Goal: Task Accomplishment & Management: Use online tool/utility

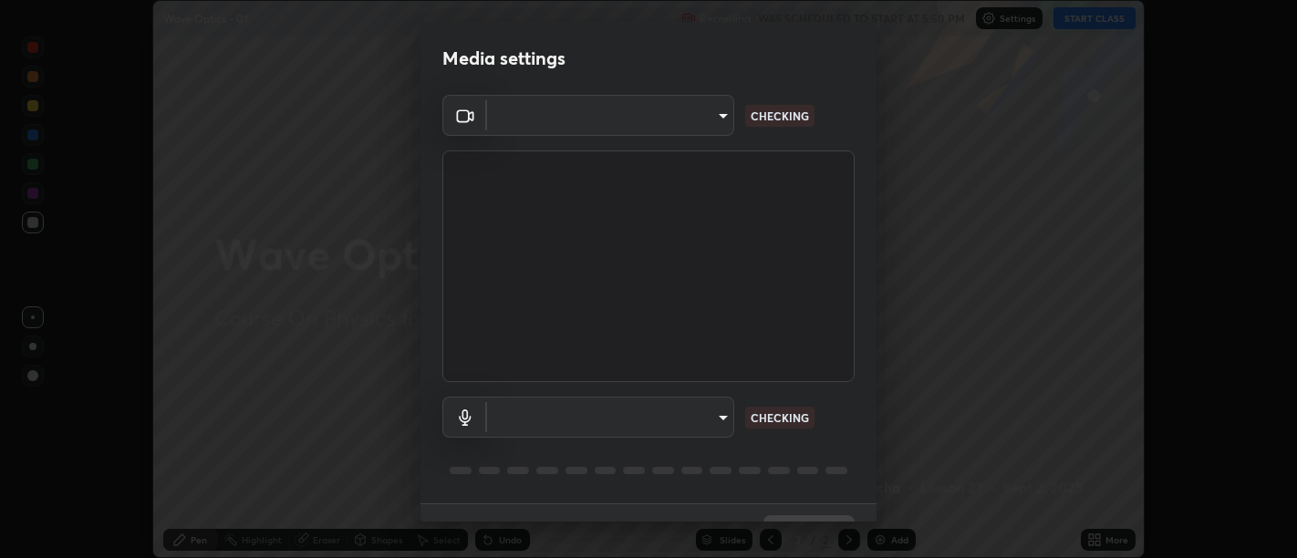
scroll to position [39, 0]
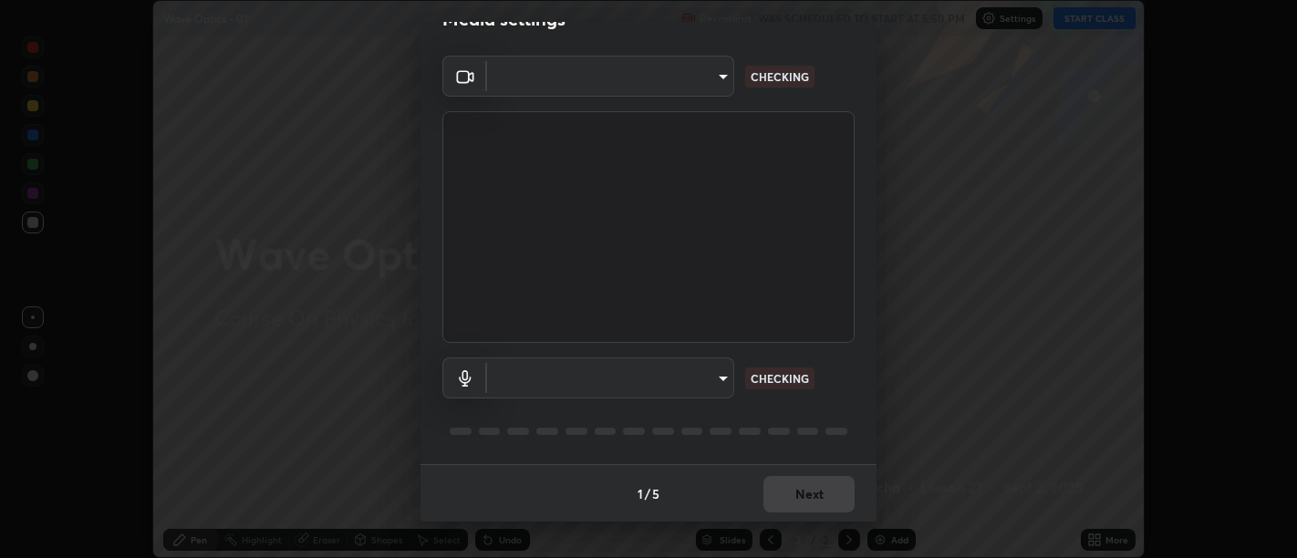
type input "d9b519daceb8a772394af6ea8e45353be5bbf62d8cb1cf3345c472de64055974"
type input "default"
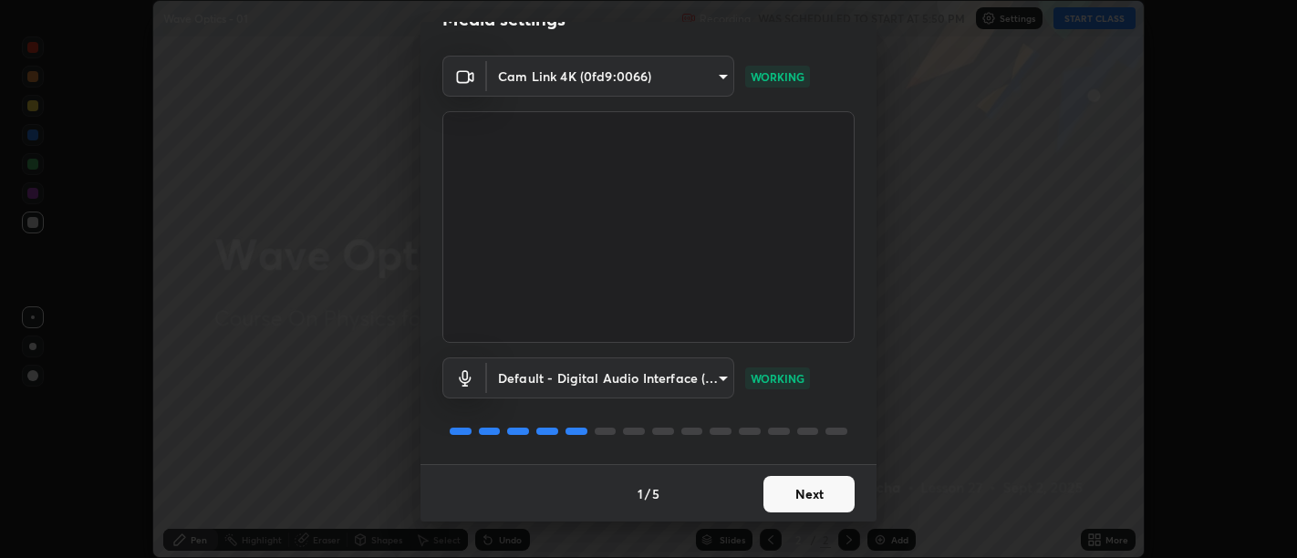
click at [807, 506] on button "Next" at bounding box center [809, 494] width 91 height 36
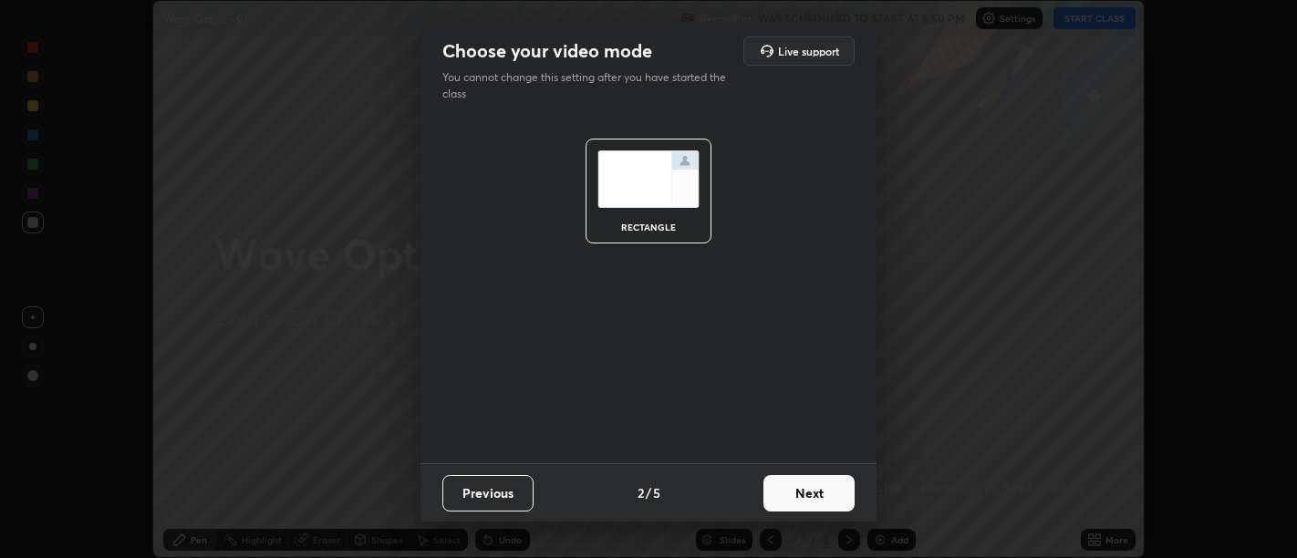
scroll to position [0, 0]
click at [809, 500] on button "Next" at bounding box center [809, 493] width 91 height 36
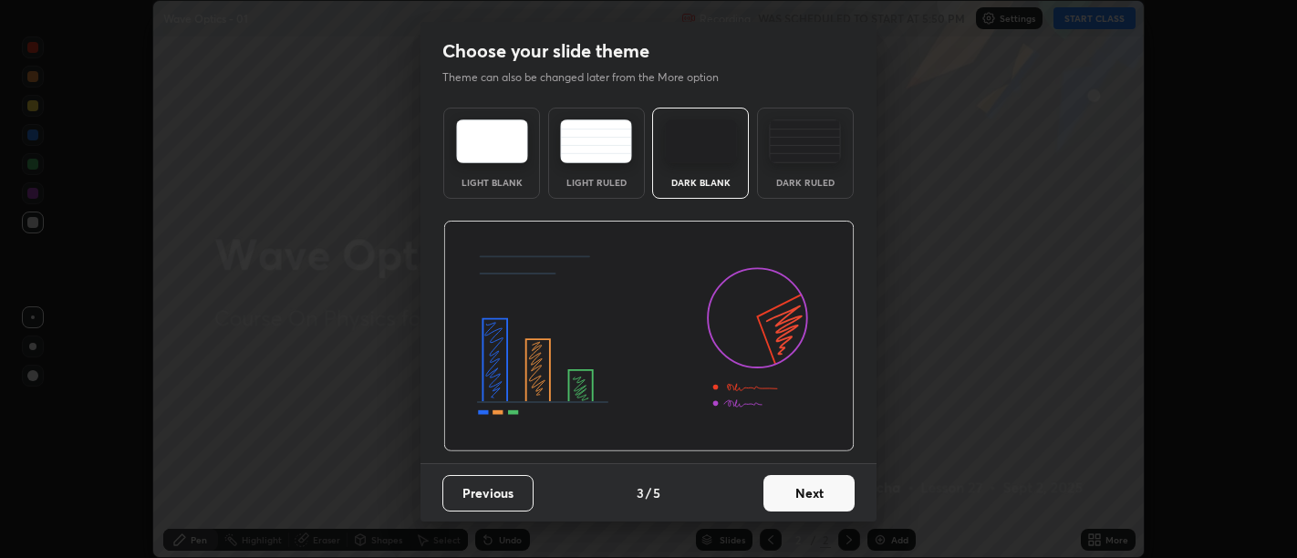
click at [811, 498] on button "Next" at bounding box center [809, 493] width 91 height 36
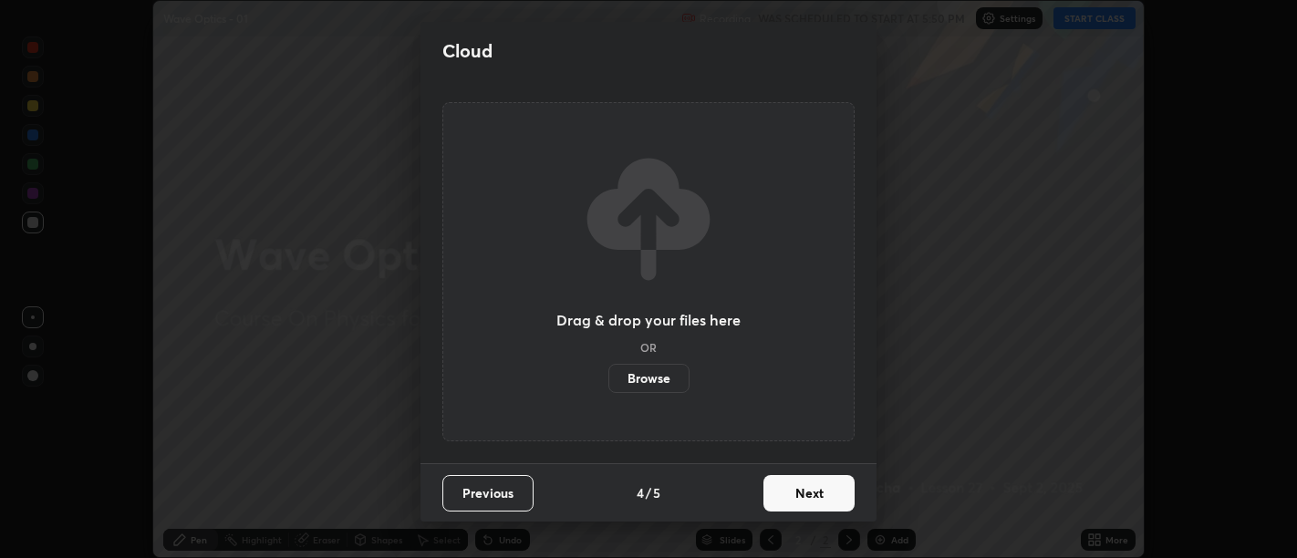
click at [810, 497] on button "Next" at bounding box center [809, 493] width 91 height 36
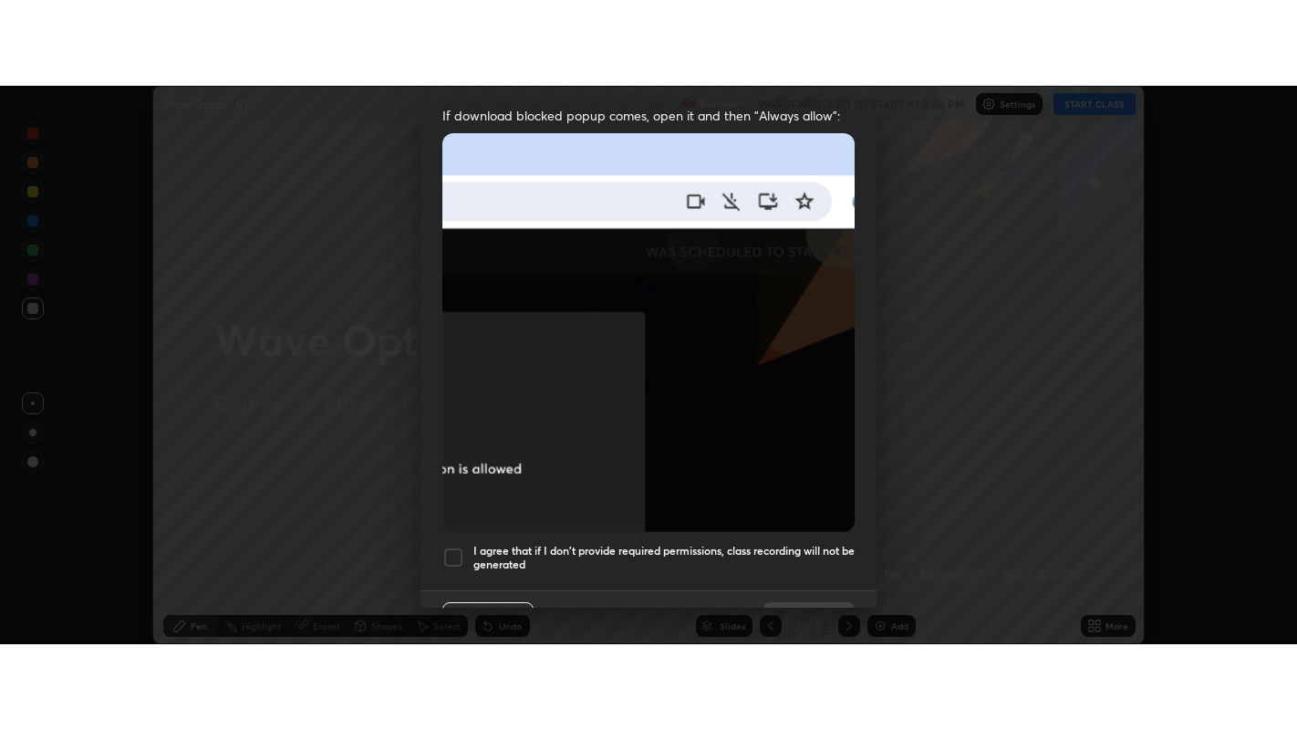
scroll to position [411, 0]
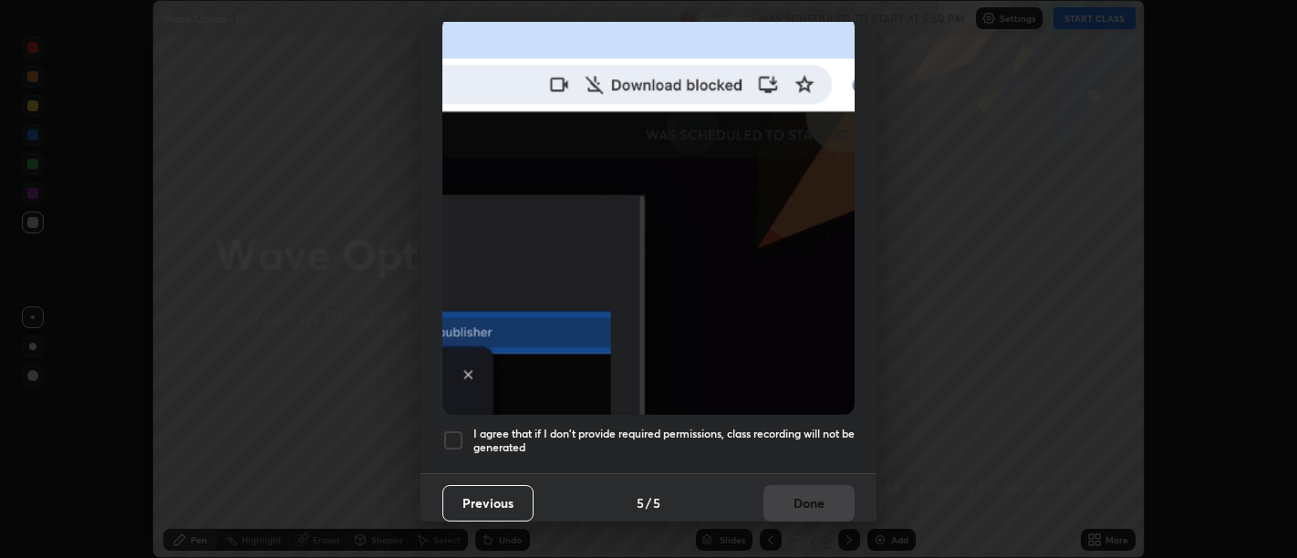
click at [793, 435] on h5 "I agree that if I don't provide required permissions, class recording will not …" at bounding box center [664, 441] width 381 height 28
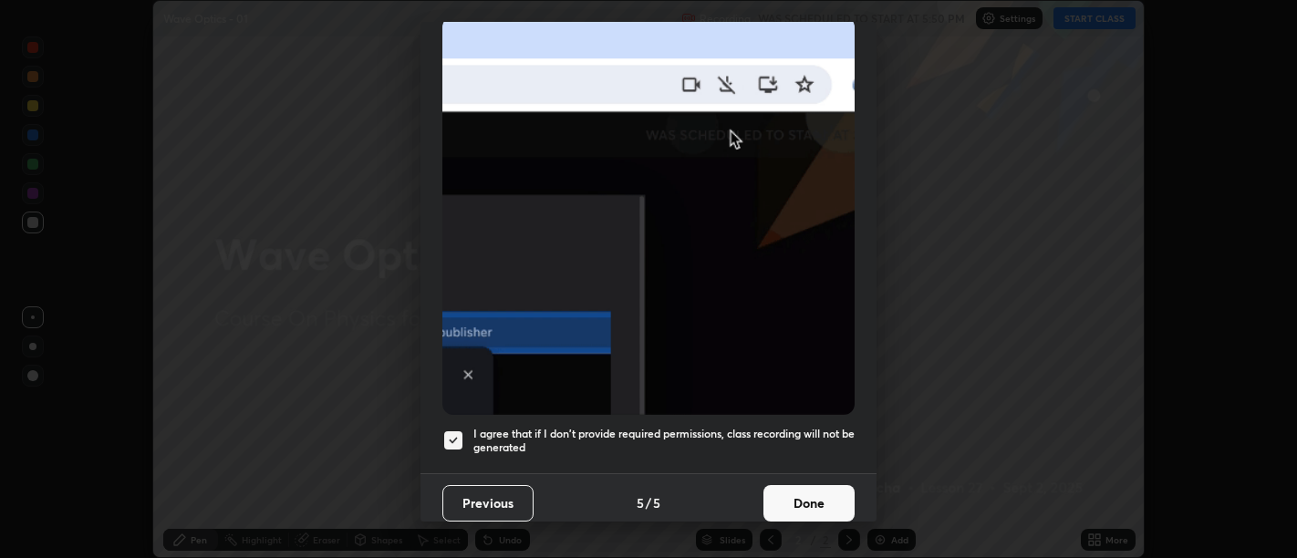
click at [804, 485] on button "Done" at bounding box center [809, 503] width 91 height 36
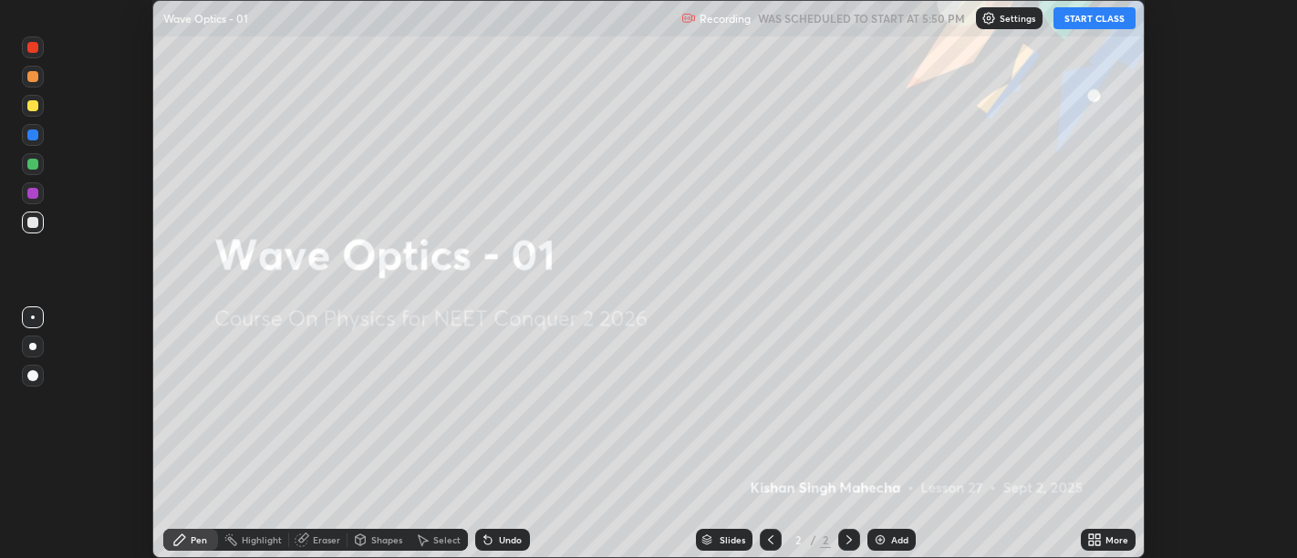
click at [1089, 536] on icon at bounding box center [1091, 537] width 5 height 5
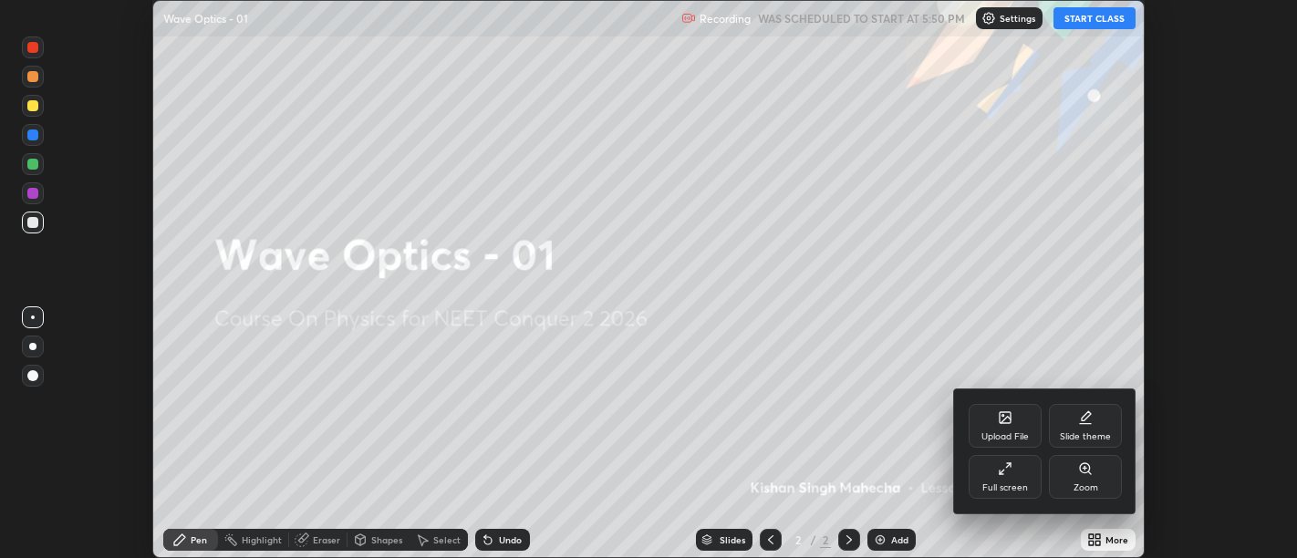
click at [995, 488] on div "Full screen" at bounding box center [1006, 488] width 46 height 9
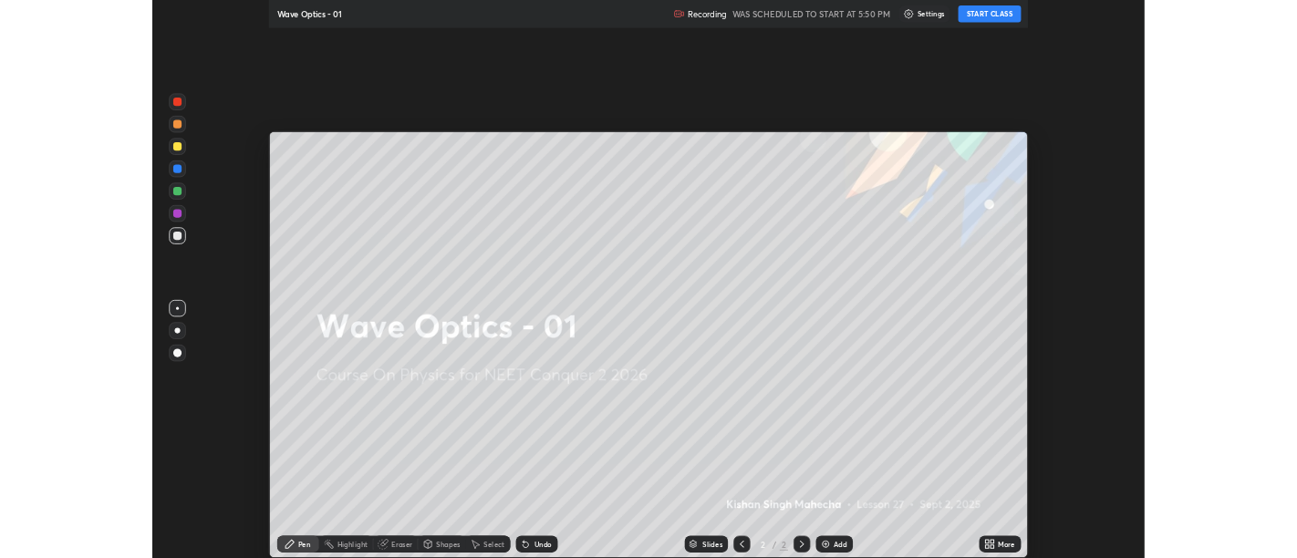
scroll to position [730, 1297]
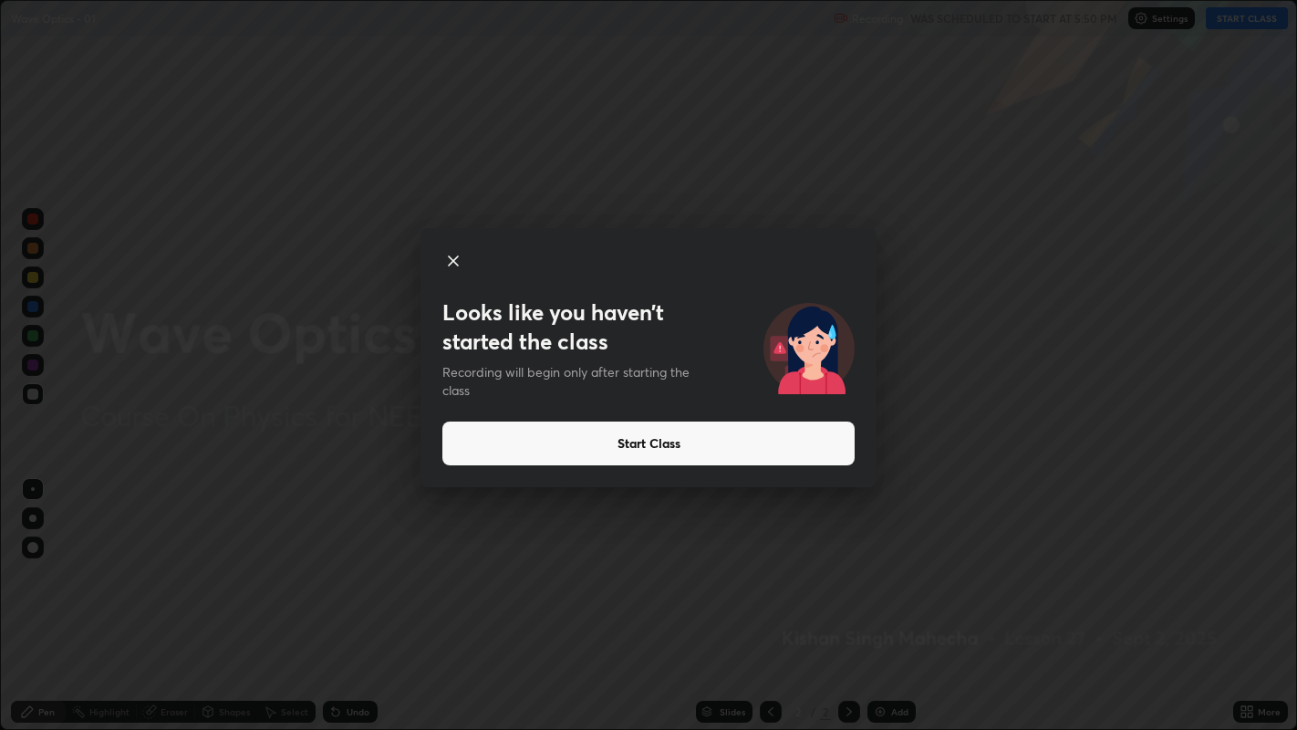
click at [649, 440] on button "Start Class" at bounding box center [649, 444] width 412 height 44
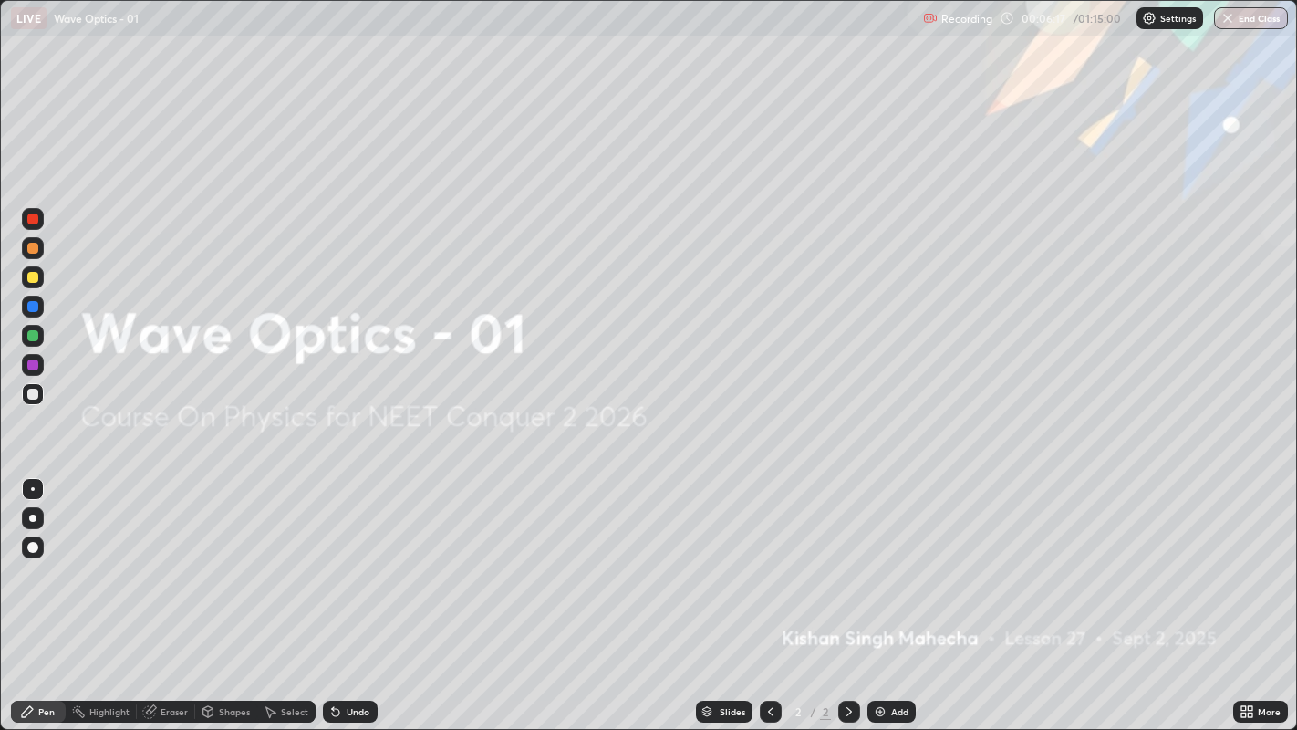
click at [880, 557] on img at bounding box center [880, 711] width 15 height 15
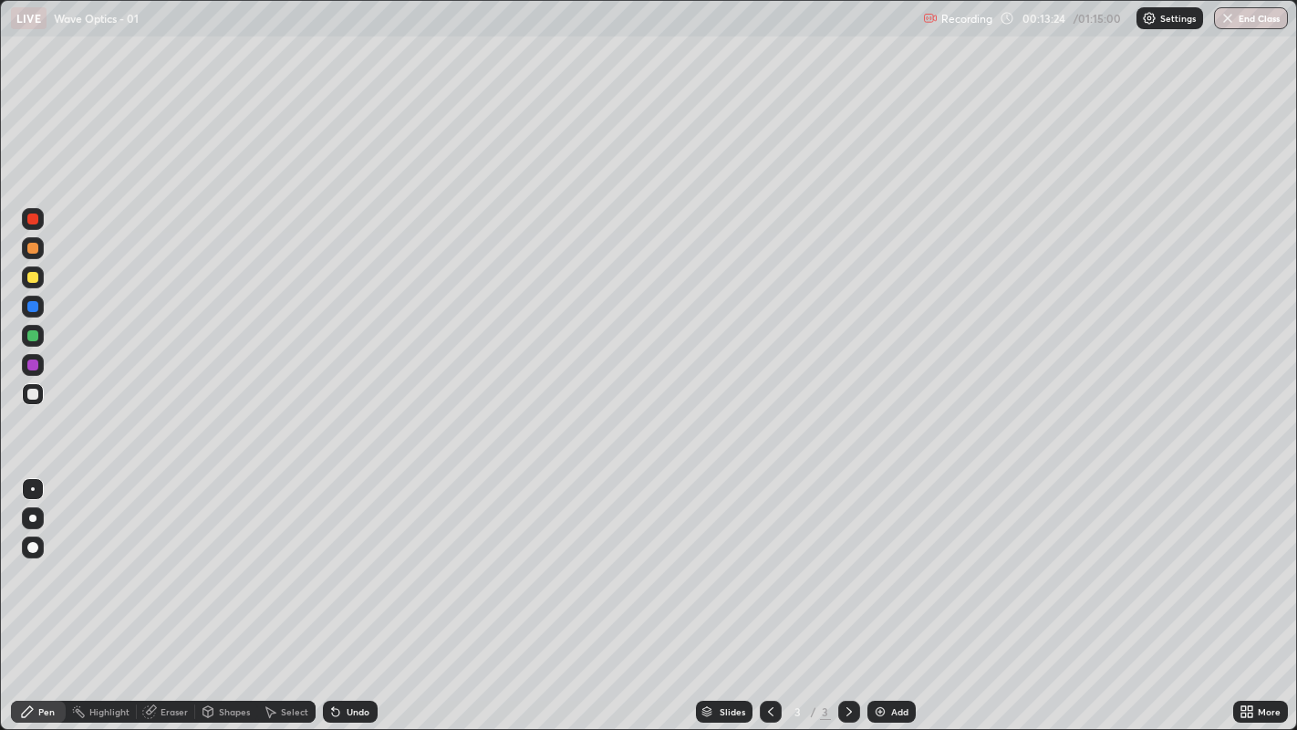
click at [161, 557] on div "Eraser" at bounding box center [174, 711] width 27 height 9
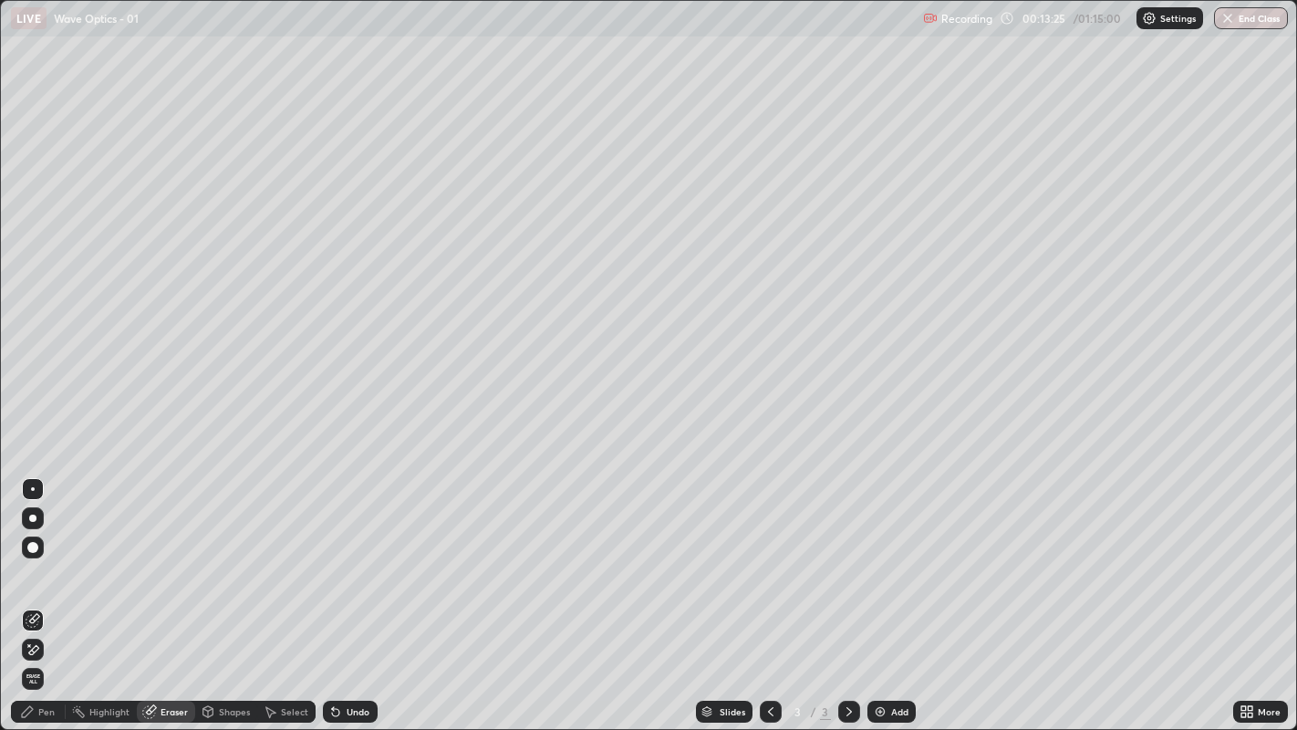
click at [32, 557] on span "Erase all" at bounding box center [33, 678] width 20 height 11
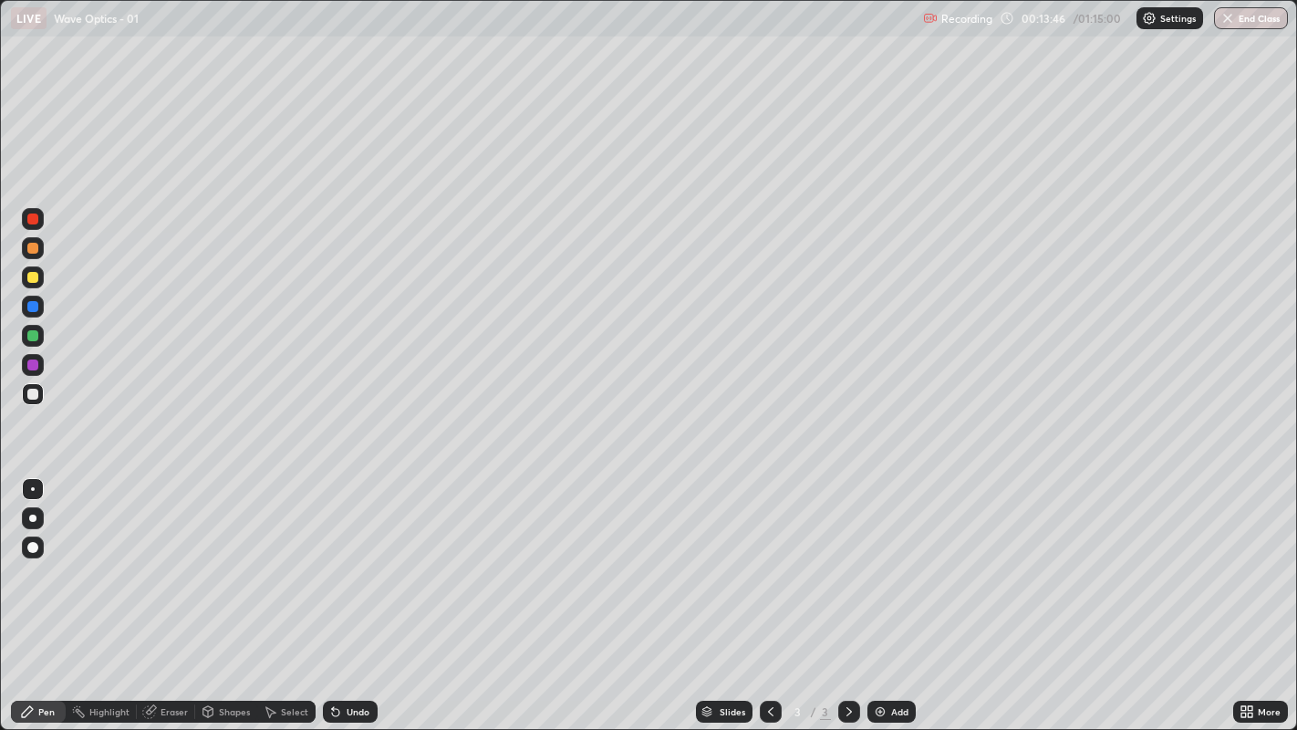
click at [340, 557] on icon at bounding box center [335, 711] width 15 height 15
click at [341, 557] on div "Undo" at bounding box center [350, 712] width 55 height 22
click at [353, 557] on div "Undo" at bounding box center [358, 711] width 23 height 9
click at [350, 557] on div "Undo" at bounding box center [358, 711] width 23 height 9
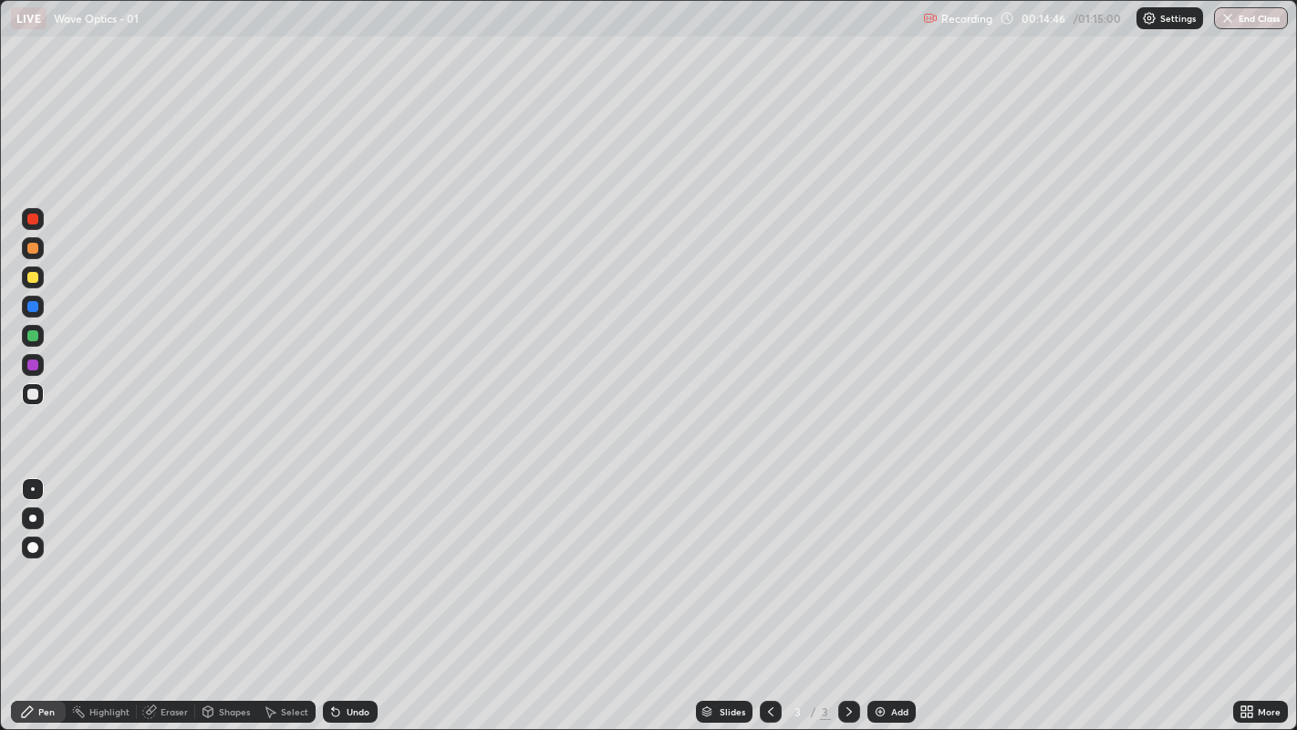
click at [347, 557] on div "Undo" at bounding box center [358, 711] width 23 height 9
click at [351, 557] on div "Undo" at bounding box center [358, 711] width 23 height 9
click at [358, 557] on div "Undo" at bounding box center [358, 711] width 23 height 9
click at [352, 557] on div "Undo" at bounding box center [358, 711] width 23 height 9
click at [353, 557] on div "Undo" at bounding box center [358, 711] width 23 height 9
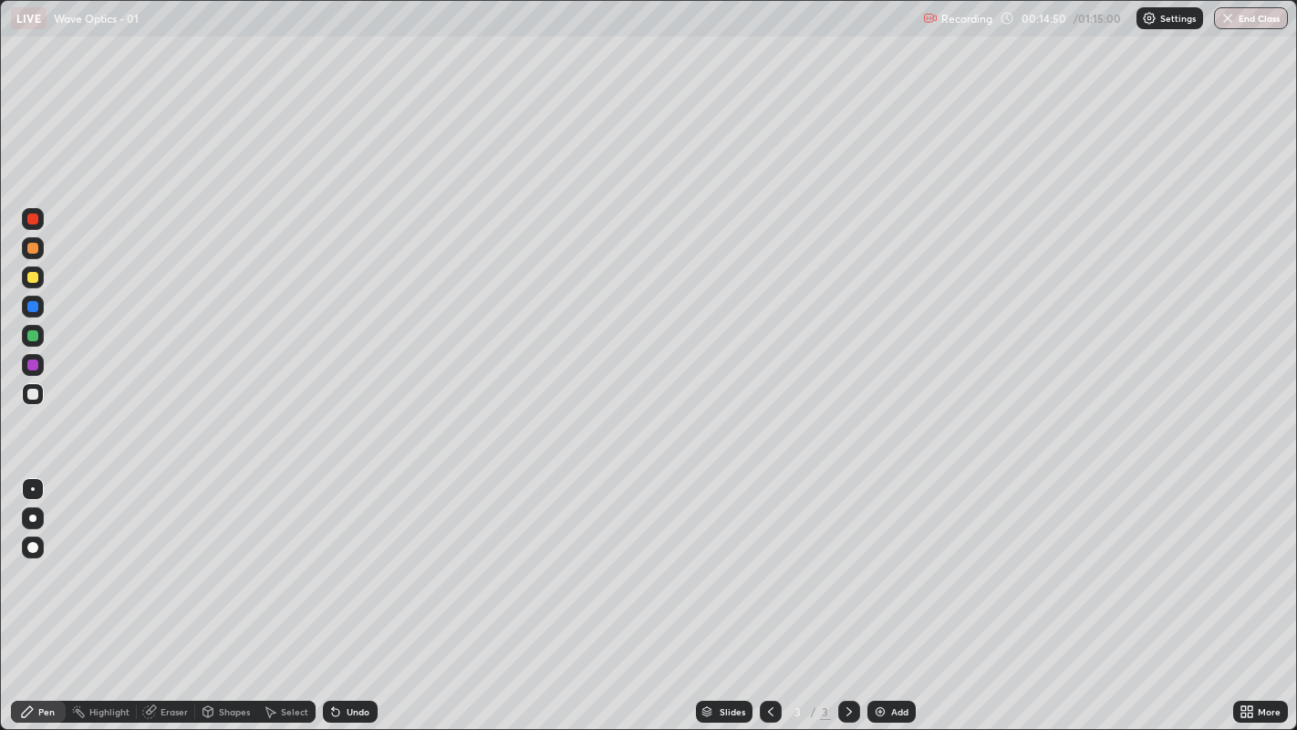
click at [353, 557] on div "Undo" at bounding box center [350, 712] width 55 height 22
click at [333, 557] on icon at bounding box center [335, 712] width 7 height 7
click at [334, 557] on icon at bounding box center [335, 712] width 7 height 7
click at [347, 557] on div "Undo" at bounding box center [358, 711] width 23 height 9
click at [32, 249] on div at bounding box center [32, 248] width 11 height 11
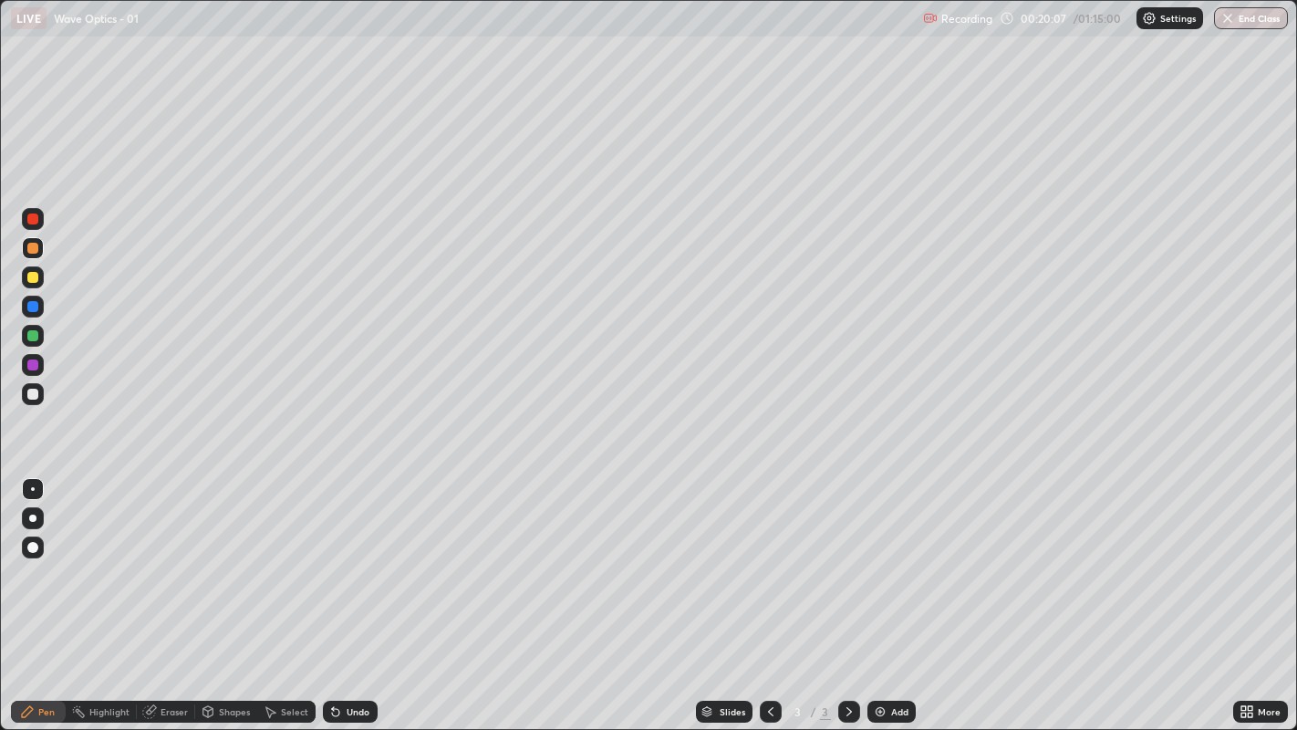
click at [35, 390] on div at bounding box center [32, 394] width 11 height 11
click at [33, 275] on div at bounding box center [32, 277] width 11 height 11
click at [32, 337] on div at bounding box center [32, 335] width 11 height 11
click at [34, 393] on div at bounding box center [32, 394] width 11 height 11
click at [32, 397] on div at bounding box center [32, 394] width 11 height 11
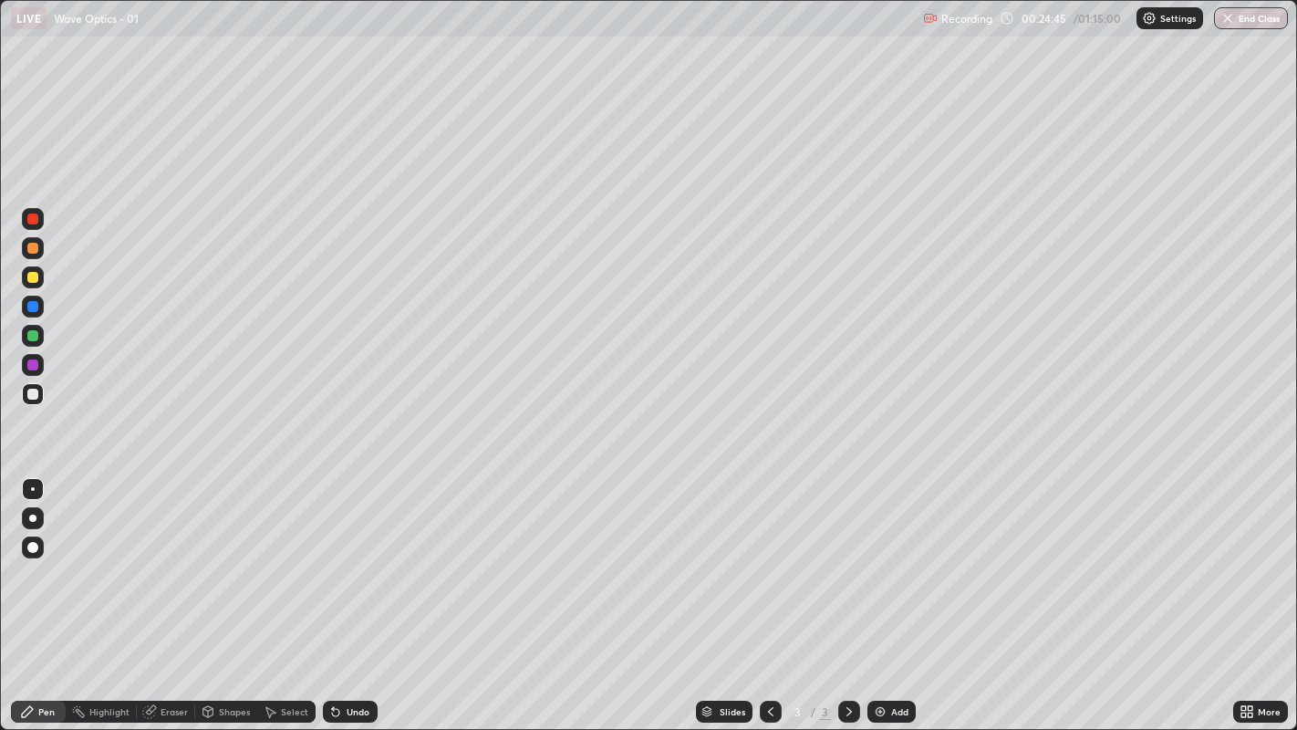
click at [891, 557] on div "Add" at bounding box center [892, 712] width 48 height 22
click at [172, 557] on div "Eraser" at bounding box center [174, 711] width 27 height 9
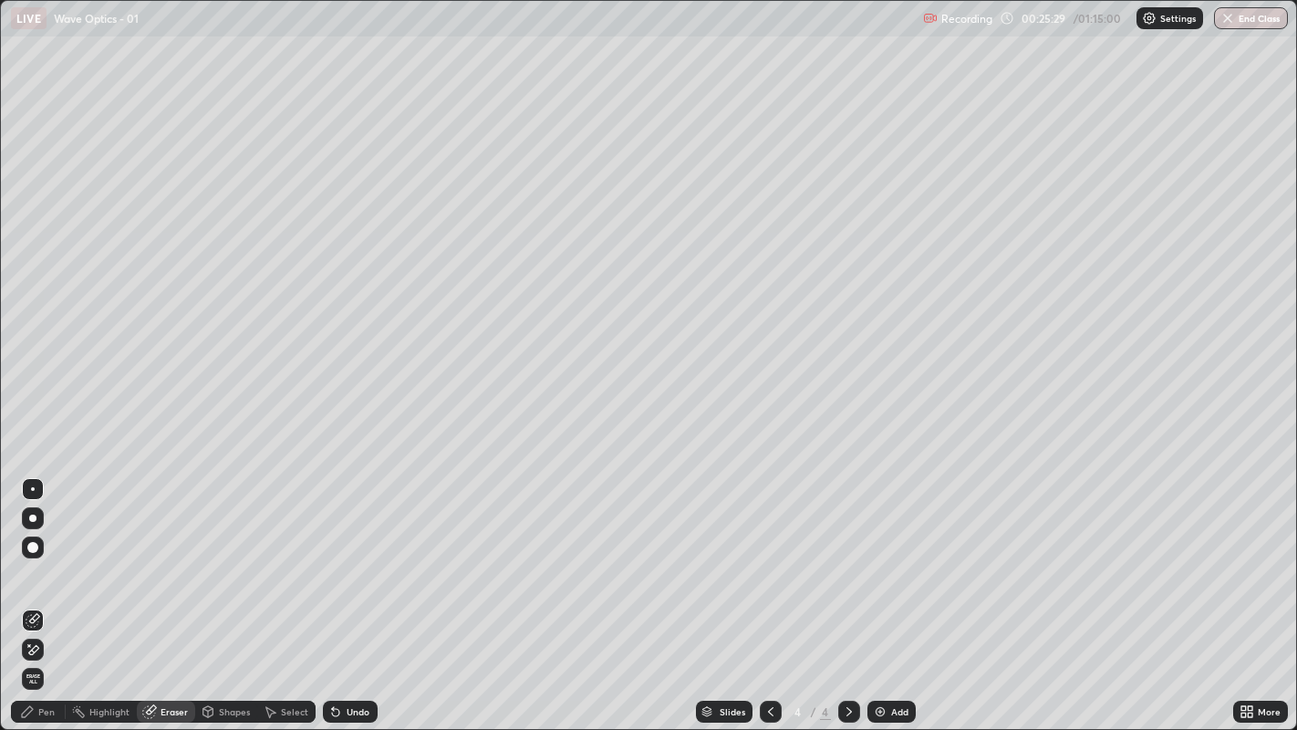
click at [34, 557] on span "Erase all" at bounding box center [33, 678] width 20 height 11
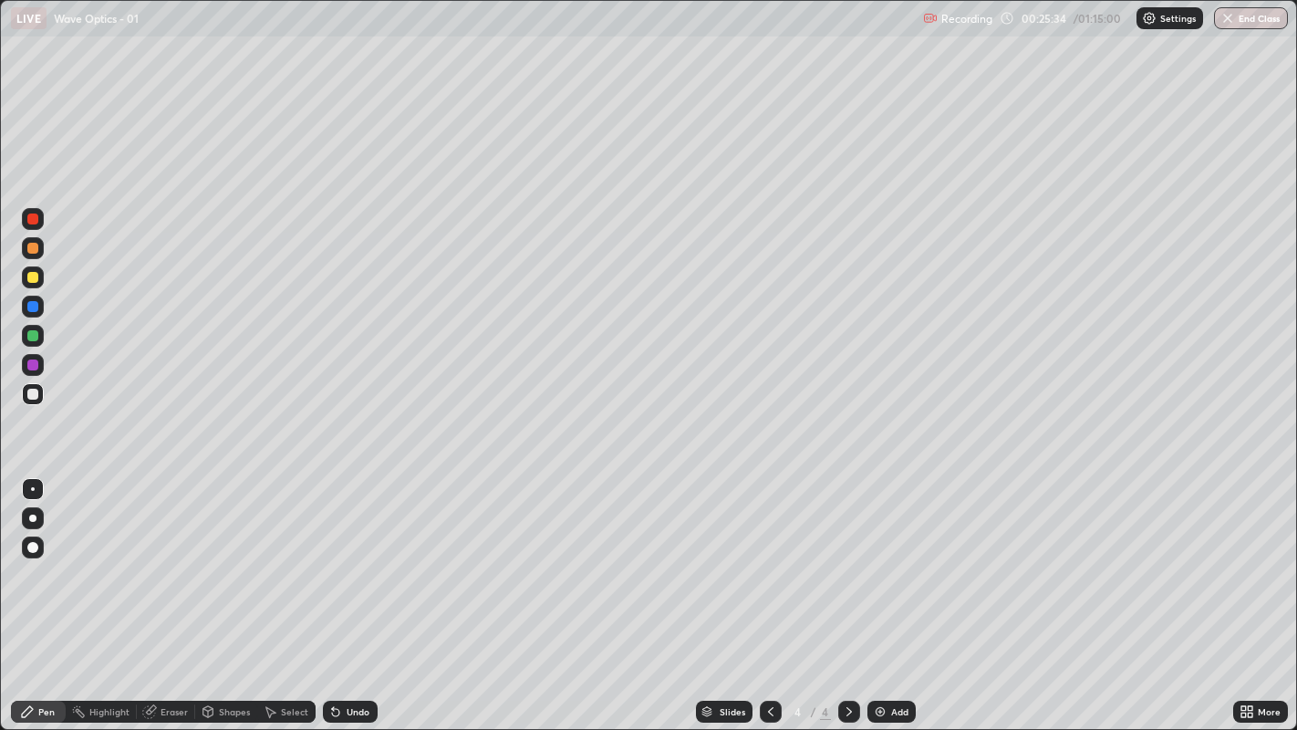
click at [767, 557] on icon at bounding box center [771, 711] width 15 height 15
click at [35, 277] on div at bounding box center [32, 277] width 11 height 11
click at [30, 392] on div at bounding box center [32, 394] width 11 height 11
click at [30, 334] on div at bounding box center [32, 335] width 11 height 11
click at [846, 557] on icon at bounding box center [849, 711] width 15 height 15
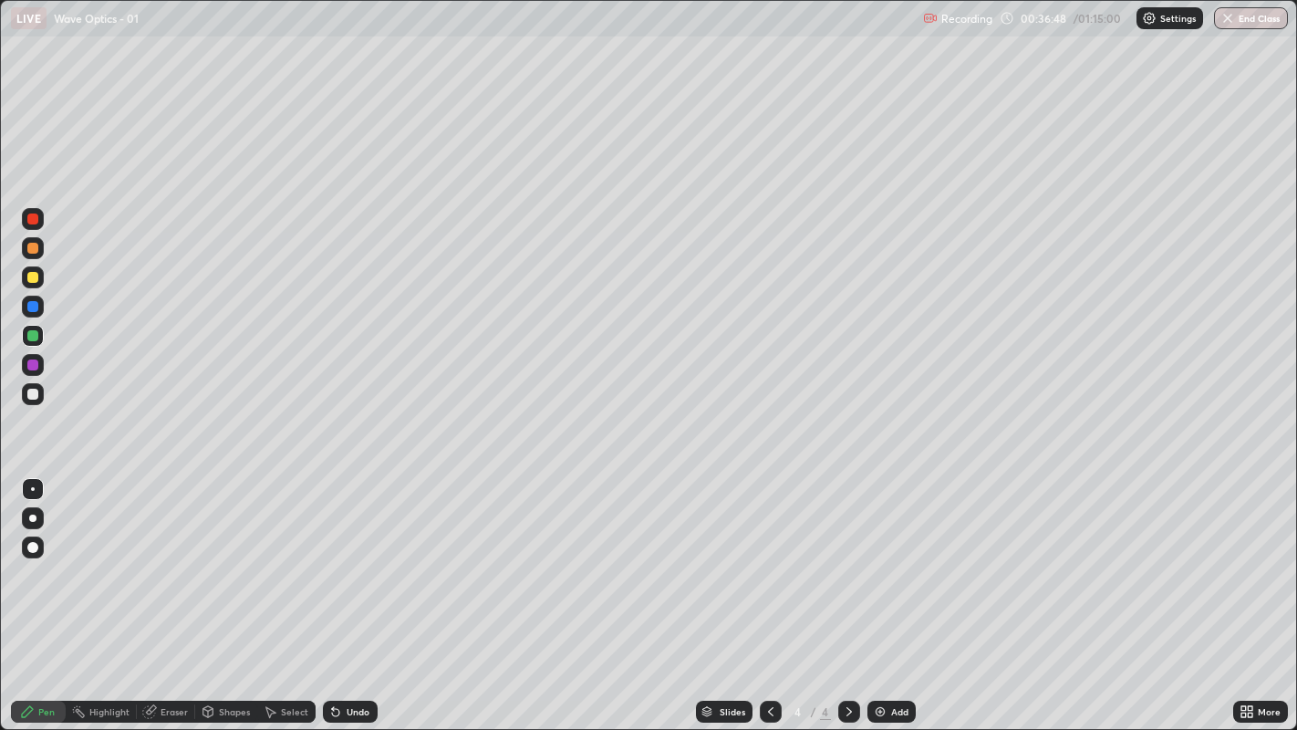
click at [35, 396] on div at bounding box center [32, 394] width 11 height 11
click at [34, 276] on div at bounding box center [32, 277] width 11 height 11
click at [30, 332] on div at bounding box center [32, 335] width 11 height 11
click at [347, 557] on div "Undo" at bounding box center [350, 712] width 55 height 22
click at [333, 557] on icon at bounding box center [335, 712] width 7 height 7
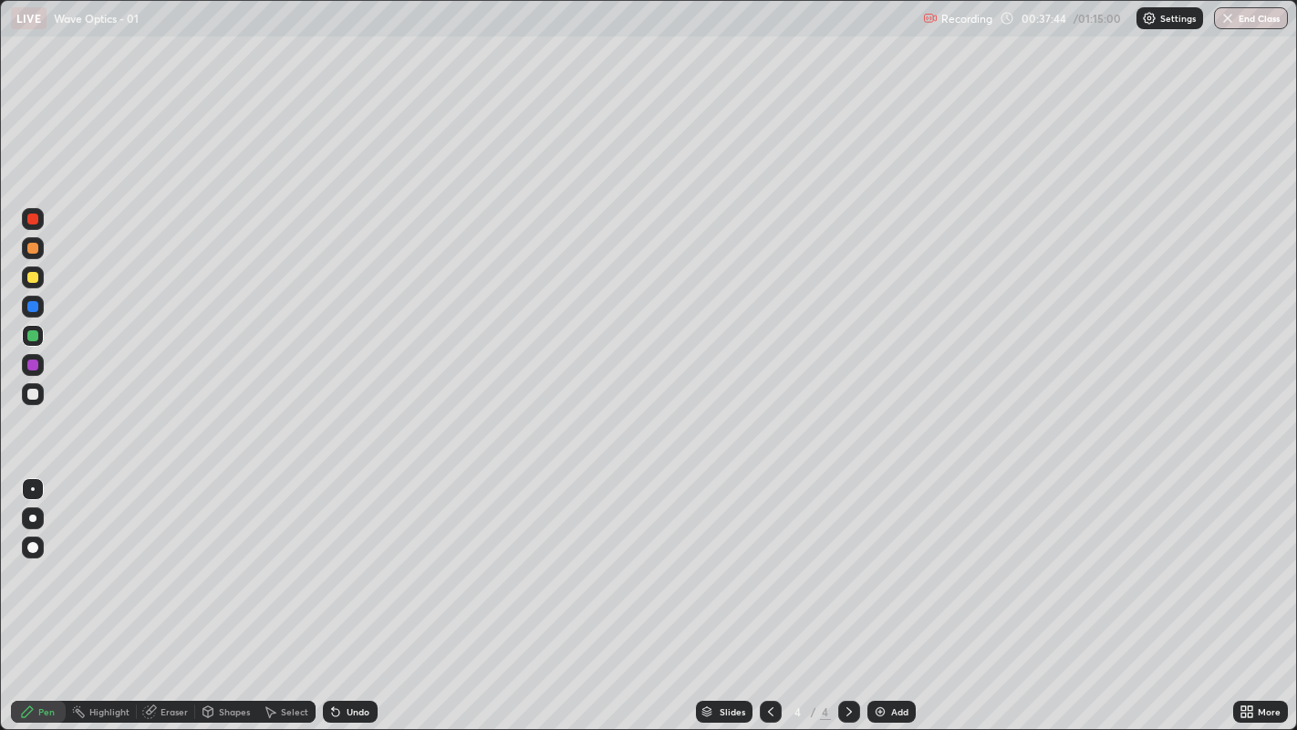
click at [333, 557] on icon at bounding box center [335, 712] width 7 height 7
click at [341, 557] on div "Undo" at bounding box center [350, 712] width 55 height 22
click at [346, 557] on div "Undo" at bounding box center [350, 712] width 55 height 22
click at [347, 557] on div "Undo" at bounding box center [358, 711] width 23 height 9
click at [31, 214] on div at bounding box center [32, 218] width 11 height 11
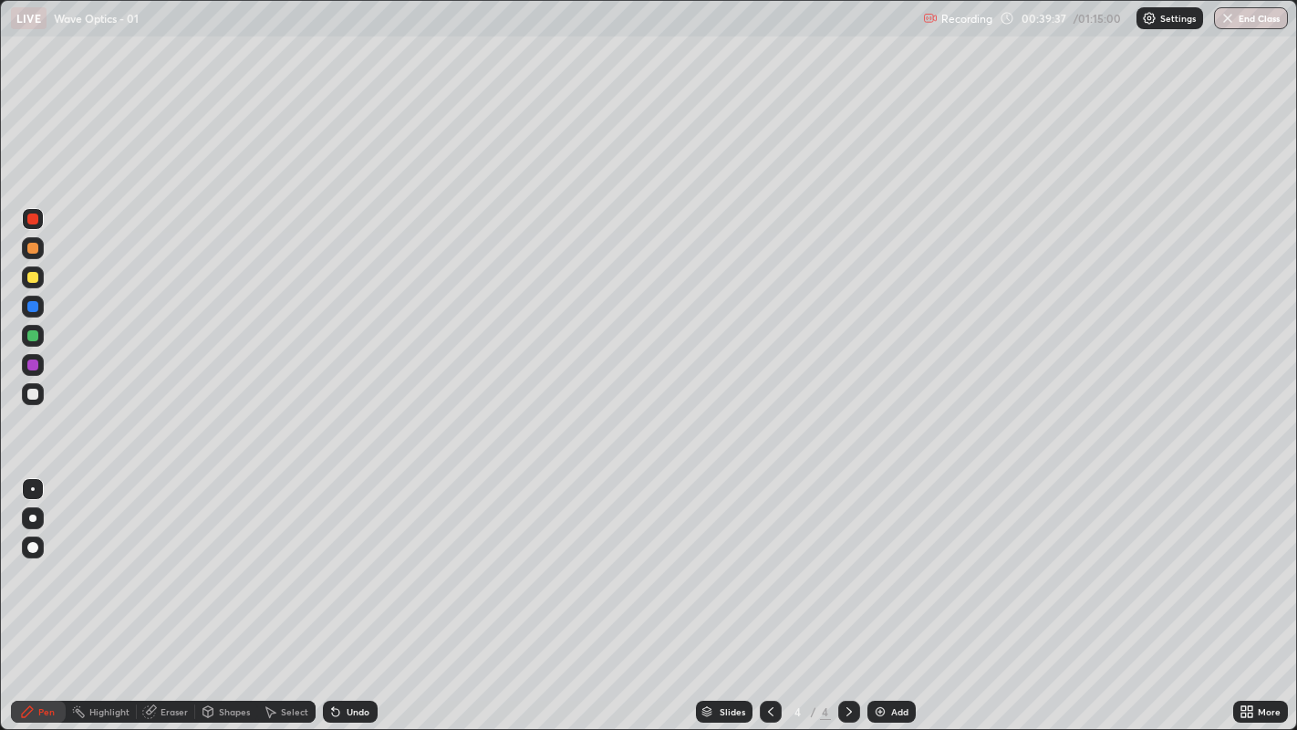
click at [339, 557] on icon at bounding box center [335, 711] width 15 height 15
click at [342, 557] on div "Undo" at bounding box center [350, 712] width 55 height 22
click at [882, 557] on img at bounding box center [880, 711] width 15 height 15
click at [30, 390] on div at bounding box center [32, 394] width 11 height 11
click at [30, 246] on div at bounding box center [32, 248] width 11 height 11
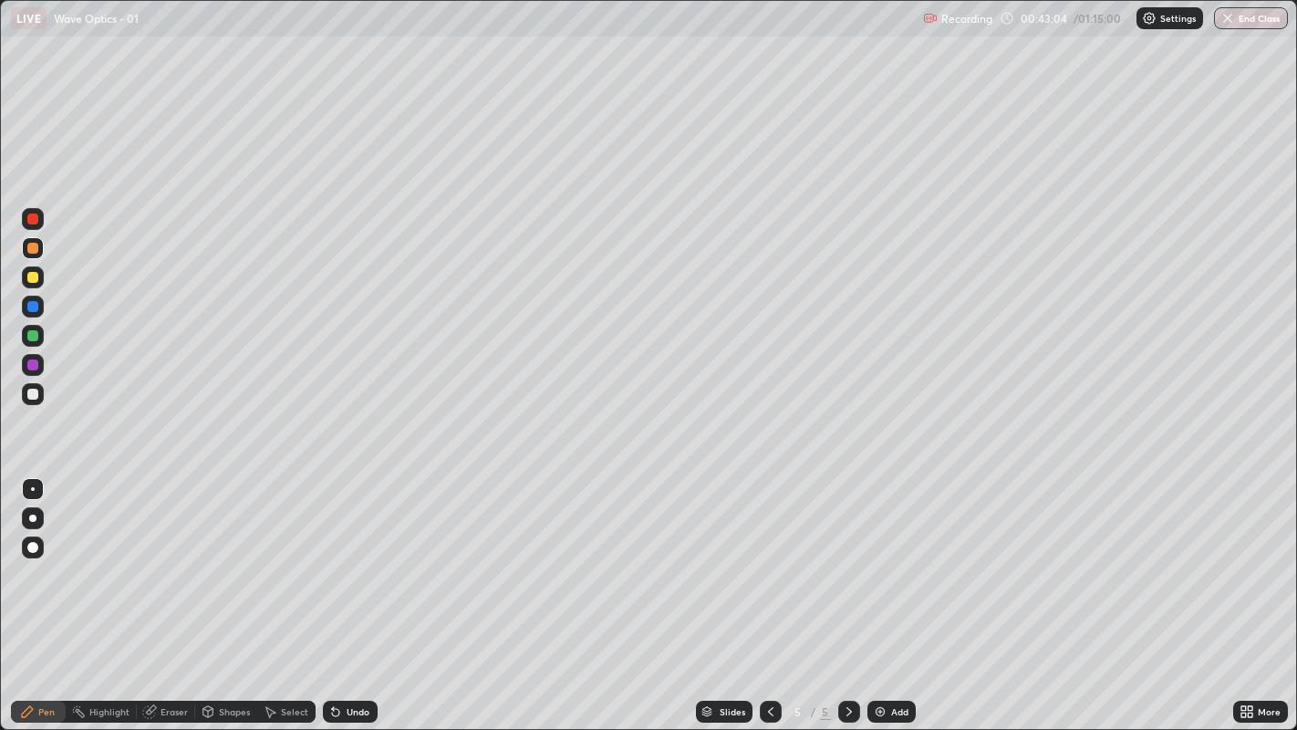
click at [350, 557] on div "Undo" at bounding box center [350, 712] width 55 height 22
click at [342, 557] on div "Undo" at bounding box center [350, 712] width 55 height 22
click at [31, 393] on div at bounding box center [32, 394] width 11 height 11
click at [28, 338] on div at bounding box center [32, 335] width 11 height 11
click at [333, 557] on icon at bounding box center [335, 712] width 7 height 7
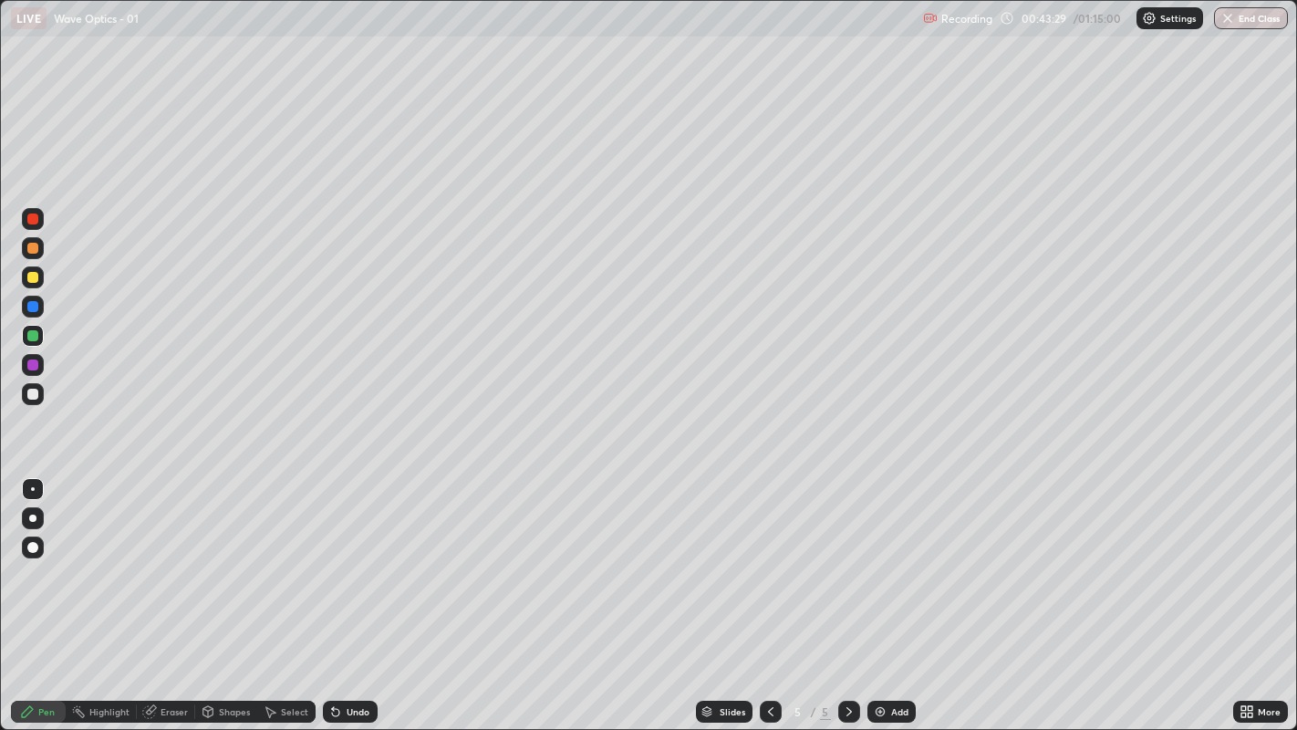
click at [341, 557] on div "Undo" at bounding box center [350, 712] width 55 height 22
click at [344, 557] on div "Undo" at bounding box center [350, 712] width 55 height 22
click at [332, 557] on icon at bounding box center [333, 708] width 2 height 2
click at [28, 390] on div at bounding box center [32, 394] width 11 height 11
click at [348, 557] on div "Undo" at bounding box center [358, 711] width 23 height 9
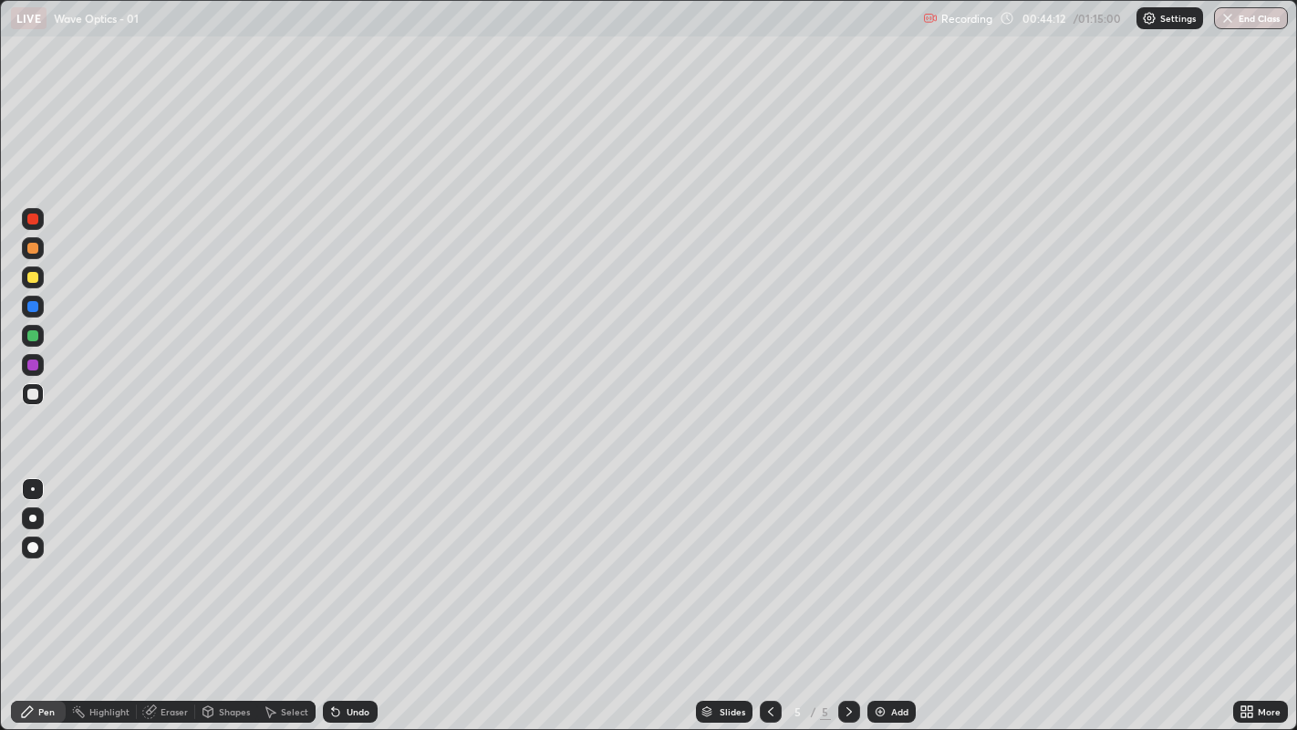
click at [348, 557] on div "Undo" at bounding box center [358, 711] width 23 height 9
click at [33, 333] on div at bounding box center [32, 335] width 11 height 11
click at [356, 557] on div "Undo" at bounding box center [358, 711] width 23 height 9
click at [337, 557] on icon at bounding box center [335, 712] width 7 height 7
click at [347, 557] on div "Undo" at bounding box center [358, 711] width 23 height 9
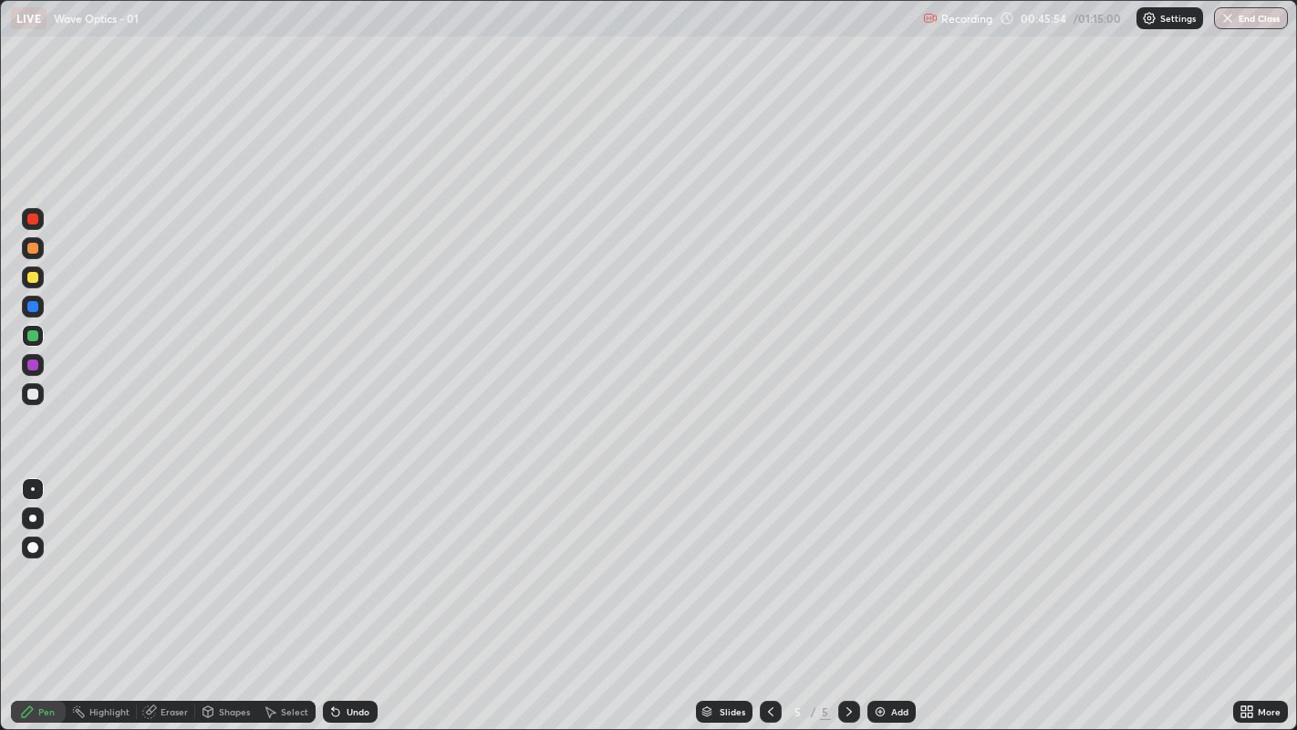
click at [350, 557] on div "Undo" at bounding box center [358, 711] width 23 height 9
click at [349, 557] on div "Undo" at bounding box center [358, 711] width 23 height 9
click at [353, 557] on div "Undo" at bounding box center [350, 712] width 55 height 22
click at [348, 557] on div "Undo" at bounding box center [350, 712] width 55 height 22
click at [342, 557] on div "Undo" at bounding box center [350, 712] width 55 height 22
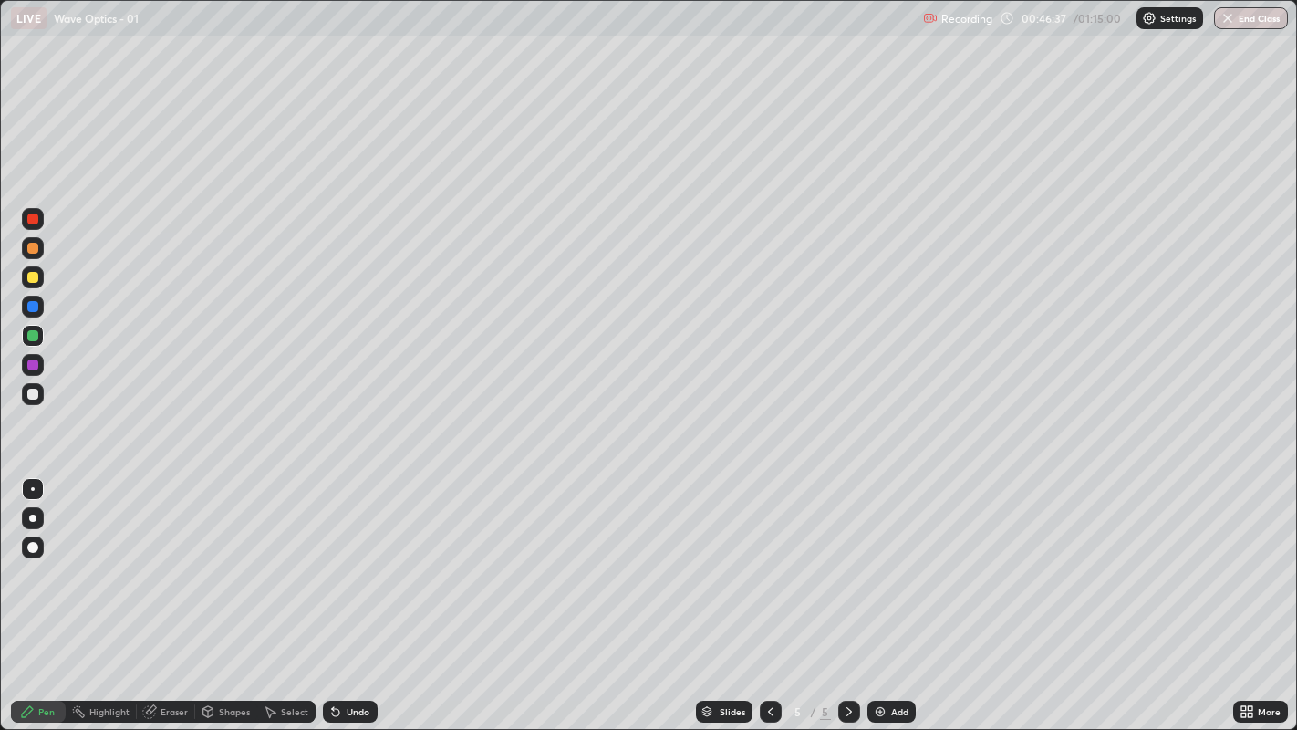
click at [29, 306] on div at bounding box center [32, 306] width 11 height 11
click at [31, 393] on div at bounding box center [32, 394] width 11 height 11
click at [35, 276] on div at bounding box center [32, 277] width 11 height 11
click at [332, 557] on icon at bounding box center [333, 708] width 2 height 2
click at [345, 557] on div "Undo" at bounding box center [350, 712] width 55 height 22
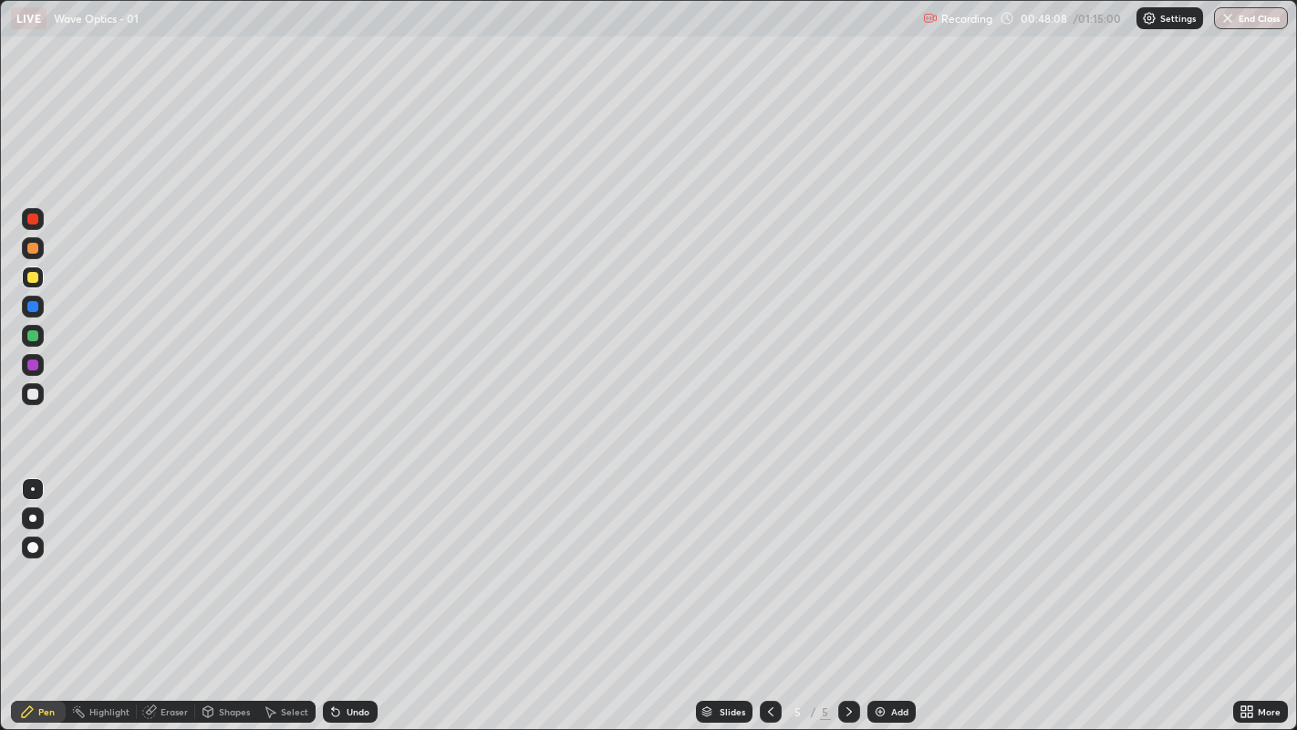
click at [27, 395] on div at bounding box center [32, 394] width 11 height 11
click at [31, 275] on div at bounding box center [32, 277] width 11 height 11
click at [348, 557] on div "Undo" at bounding box center [358, 711] width 23 height 9
click at [32, 390] on div at bounding box center [32, 394] width 11 height 11
click at [336, 557] on icon at bounding box center [335, 712] width 7 height 7
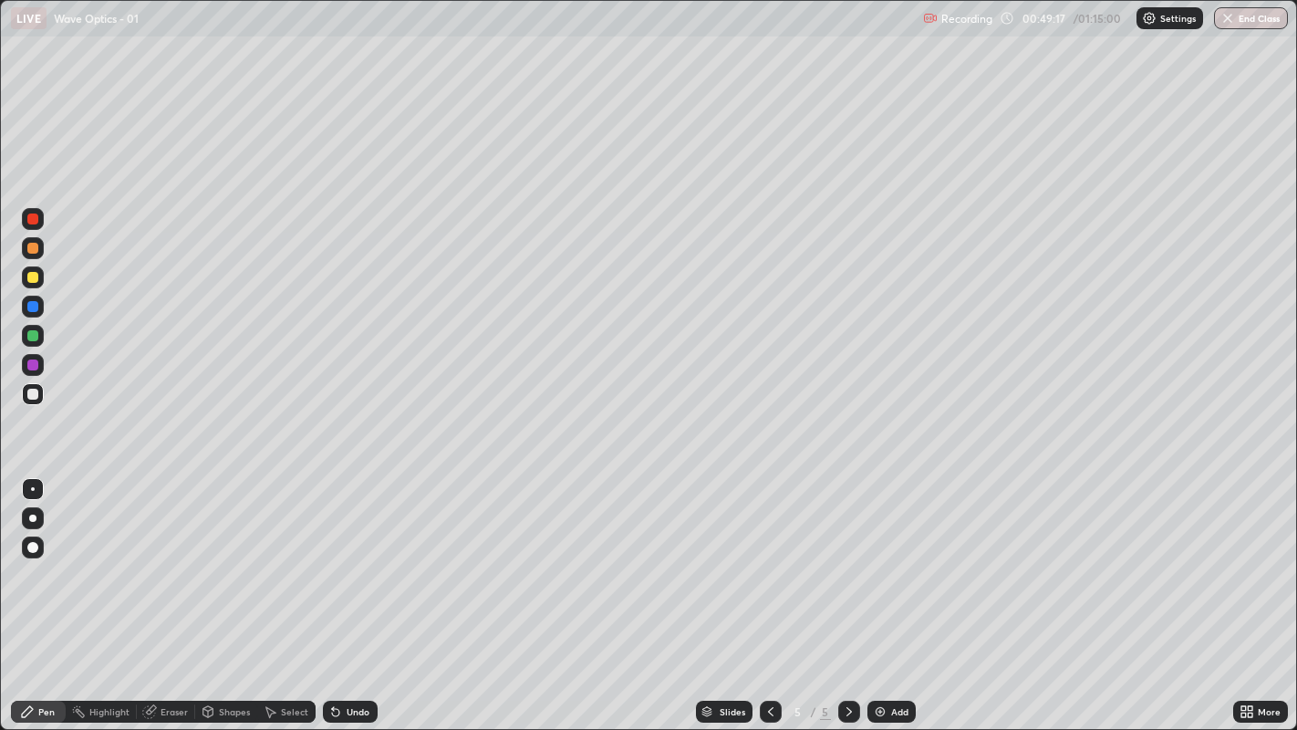
click at [350, 557] on div "Undo" at bounding box center [358, 711] width 23 height 9
click at [31, 272] on div at bounding box center [32, 277] width 11 height 11
click at [30, 392] on div at bounding box center [32, 394] width 11 height 11
click at [34, 273] on div at bounding box center [32, 277] width 11 height 11
click at [31, 399] on div at bounding box center [32, 394] width 11 height 11
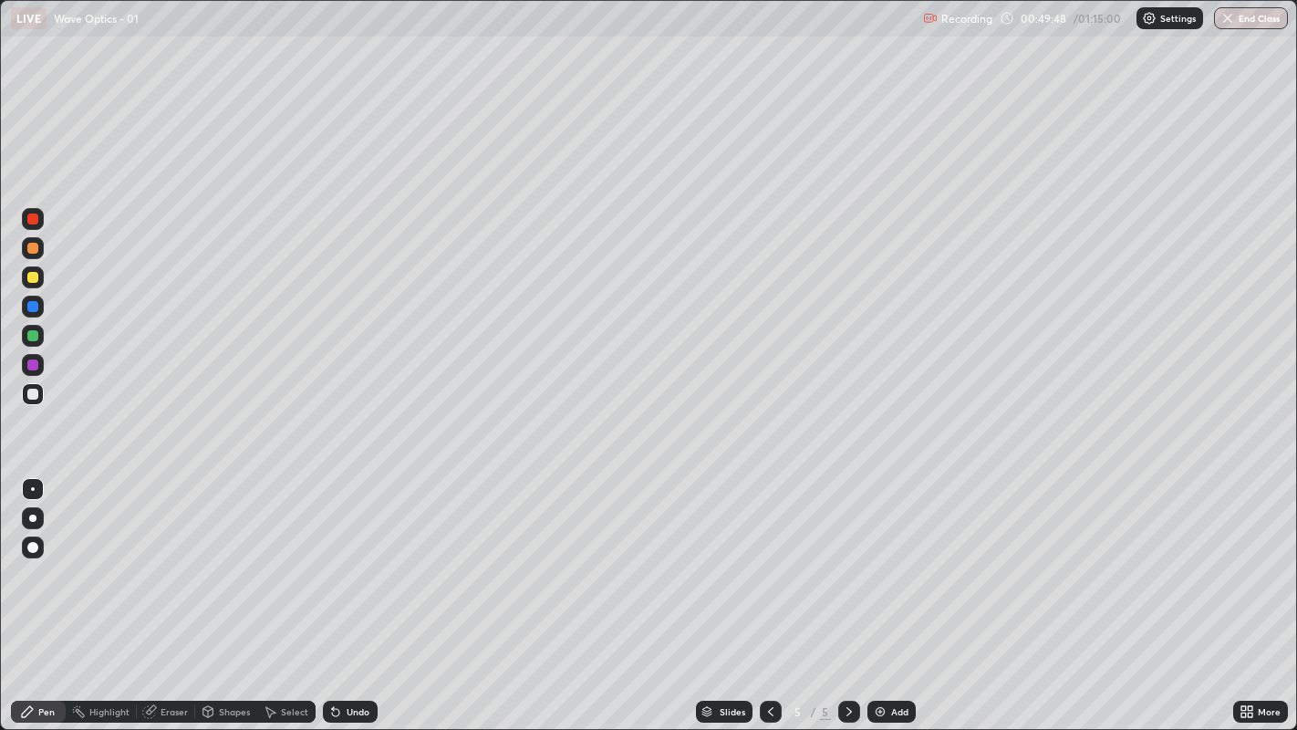
click at [32, 338] on div at bounding box center [32, 335] width 11 height 11
click at [873, 557] on img at bounding box center [880, 711] width 15 height 15
click at [31, 389] on div at bounding box center [32, 394] width 11 height 11
click at [31, 276] on div at bounding box center [32, 277] width 11 height 11
click at [33, 327] on div at bounding box center [33, 336] width 22 height 22
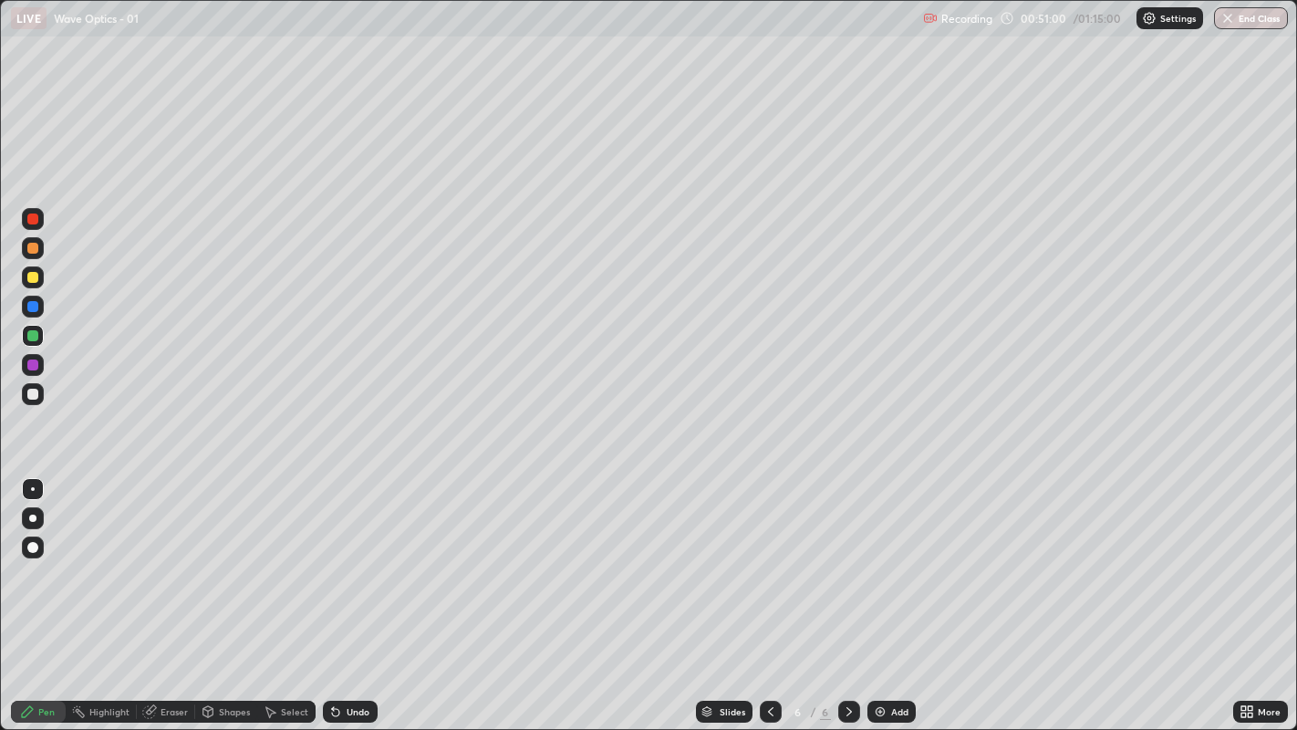
click at [332, 557] on icon at bounding box center [333, 708] width 2 height 2
click at [333, 557] on icon at bounding box center [335, 712] width 7 height 7
click at [35, 277] on div at bounding box center [32, 277] width 11 height 11
click at [32, 335] on div at bounding box center [32, 335] width 11 height 11
click at [32, 275] on div at bounding box center [32, 277] width 11 height 11
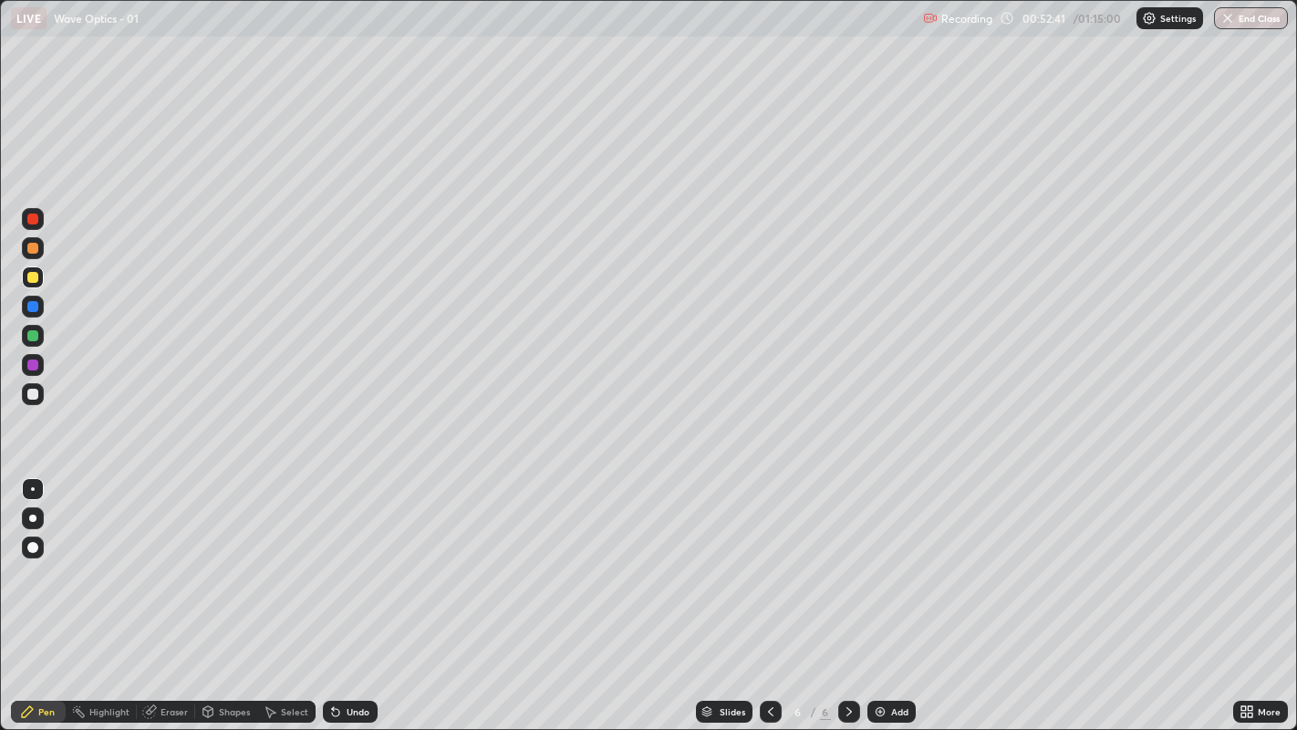
click at [34, 252] on div at bounding box center [32, 248] width 11 height 11
click at [343, 557] on div "Undo" at bounding box center [350, 712] width 55 height 22
click at [34, 391] on div at bounding box center [32, 394] width 11 height 11
click at [334, 557] on icon at bounding box center [335, 712] width 7 height 7
click at [333, 557] on icon at bounding box center [335, 712] width 7 height 7
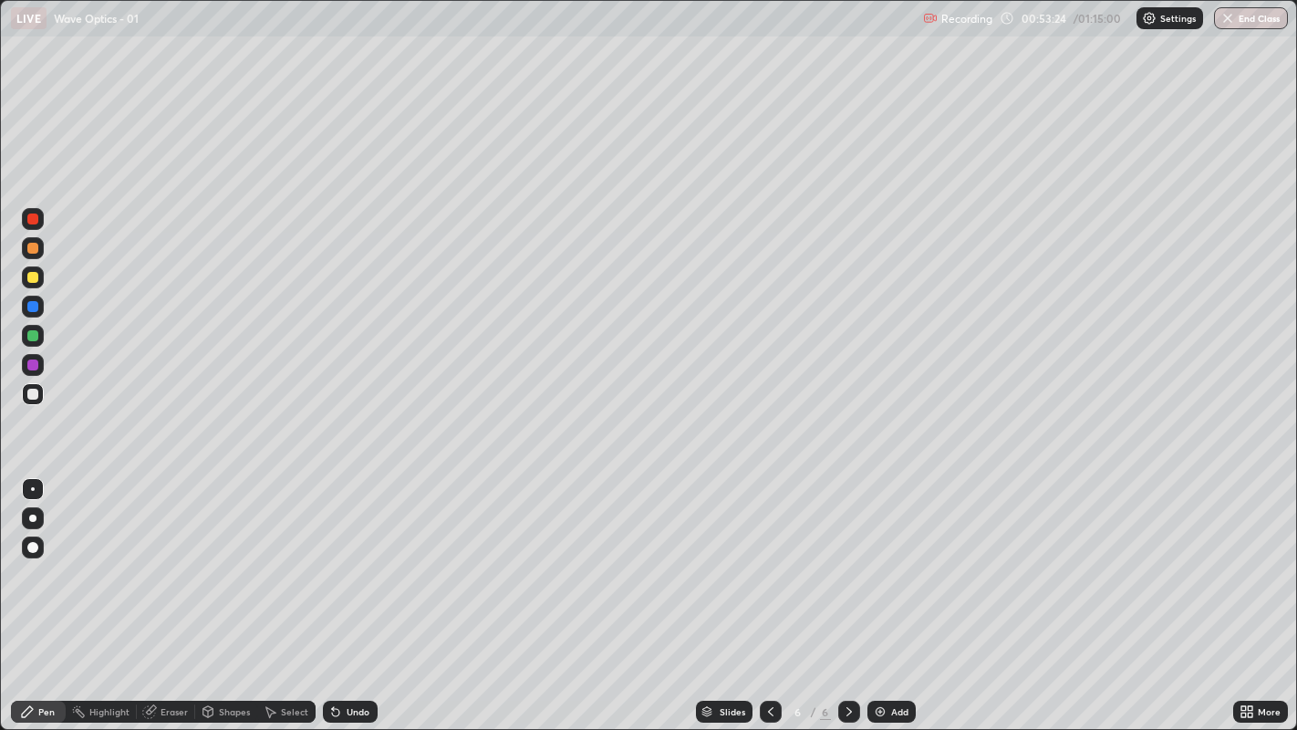
click at [342, 557] on div "Undo" at bounding box center [350, 712] width 55 height 22
click at [347, 557] on div "Undo" at bounding box center [358, 711] width 23 height 9
click at [885, 557] on img at bounding box center [880, 711] width 15 height 15
click at [36, 557] on div "Pen" at bounding box center [38, 712] width 55 height 22
click at [35, 394] on div at bounding box center [32, 394] width 11 height 11
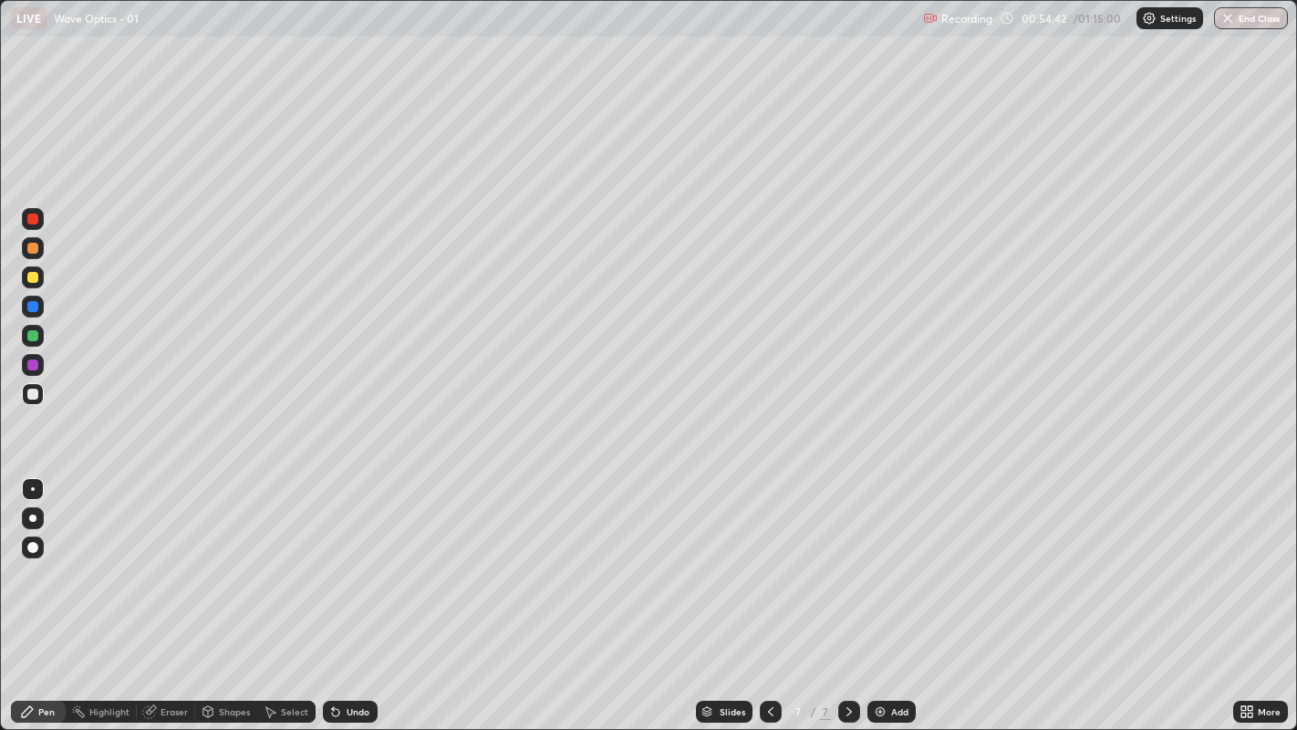
click at [30, 392] on div at bounding box center [32, 394] width 11 height 11
click at [35, 396] on div at bounding box center [32, 394] width 11 height 11
click at [36, 339] on div at bounding box center [33, 336] width 22 height 22
click at [355, 557] on div "Undo" at bounding box center [358, 711] width 23 height 9
click at [34, 397] on div at bounding box center [32, 394] width 11 height 11
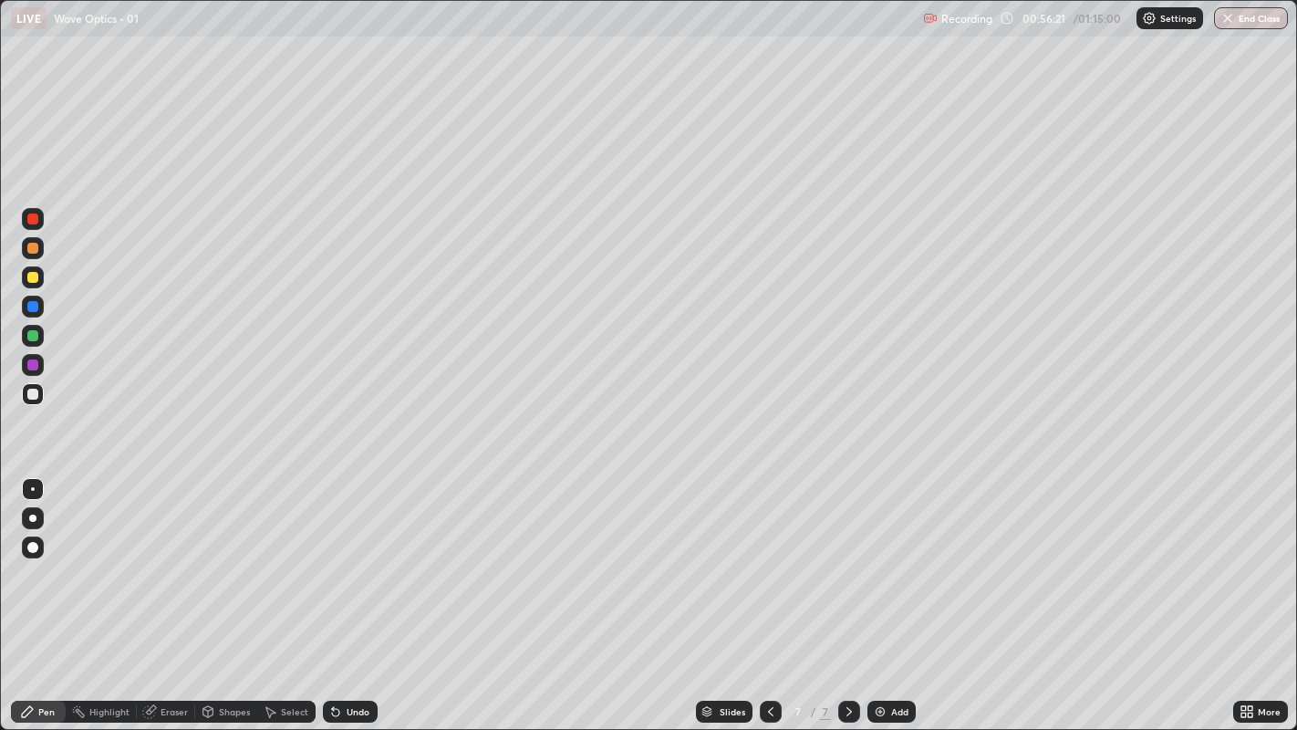
click at [37, 278] on div at bounding box center [32, 277] width 11 height 11
click at [30, 336] on div at bounding box center [32, 335] width 11 height 11
click at [346, 557] on div "Undo" at bounding box center [350, 712] width 55 height 22
click at [345, 557] on div "Undo" at bounding box center [350, 712] width 55 height 22
click at [334, 557] on icon at bounding box center [335, 712] width 7 height 7
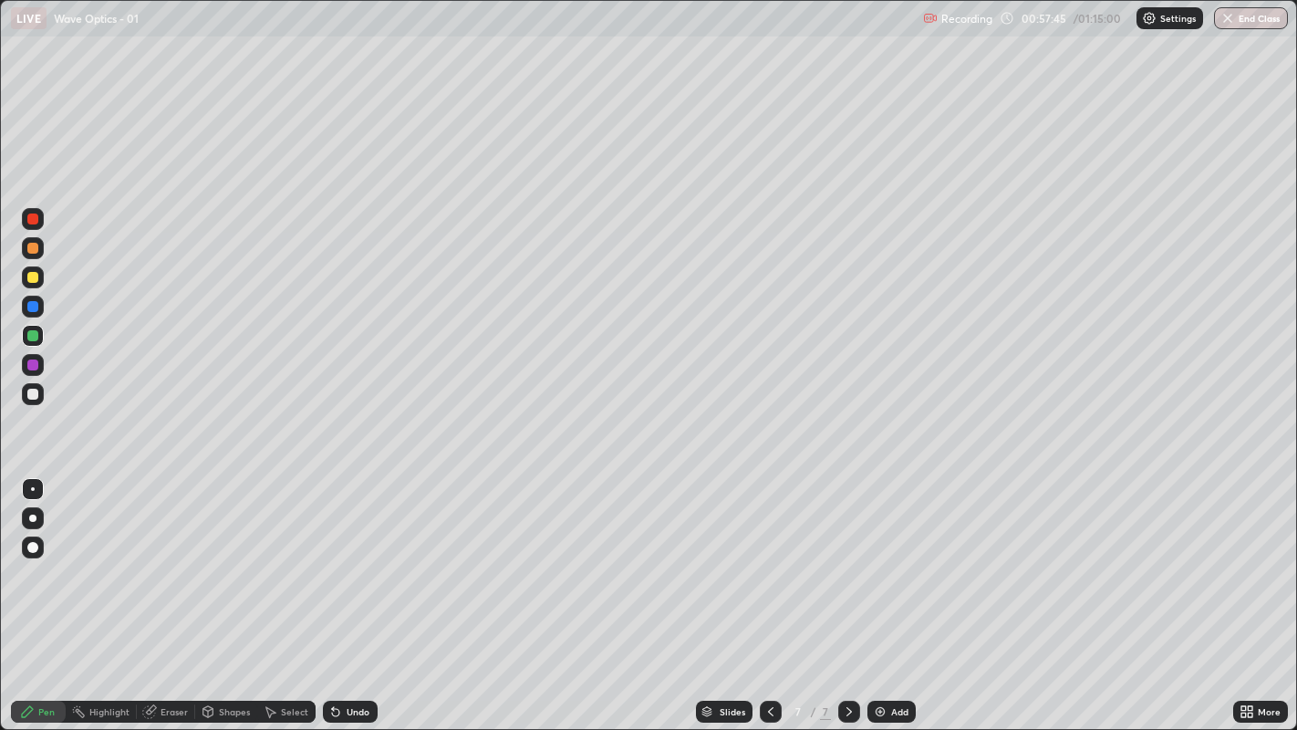
click at [353, 557] on div "Undo" at bounding box center [358, 711] width 23 height 9
click at [348, 557] on div "Undo" at bounding box center [358, 711] width 23 height 9
click at [347, 557] on div "Undo" at bounding box center [358, 711] width 23 height 9
click at [344, 557] on div "Undo" at bounding box center [350, 712] width 55 height 22
click at [332, 557] on icon at bounding box center [333, 708] width 2 height 2
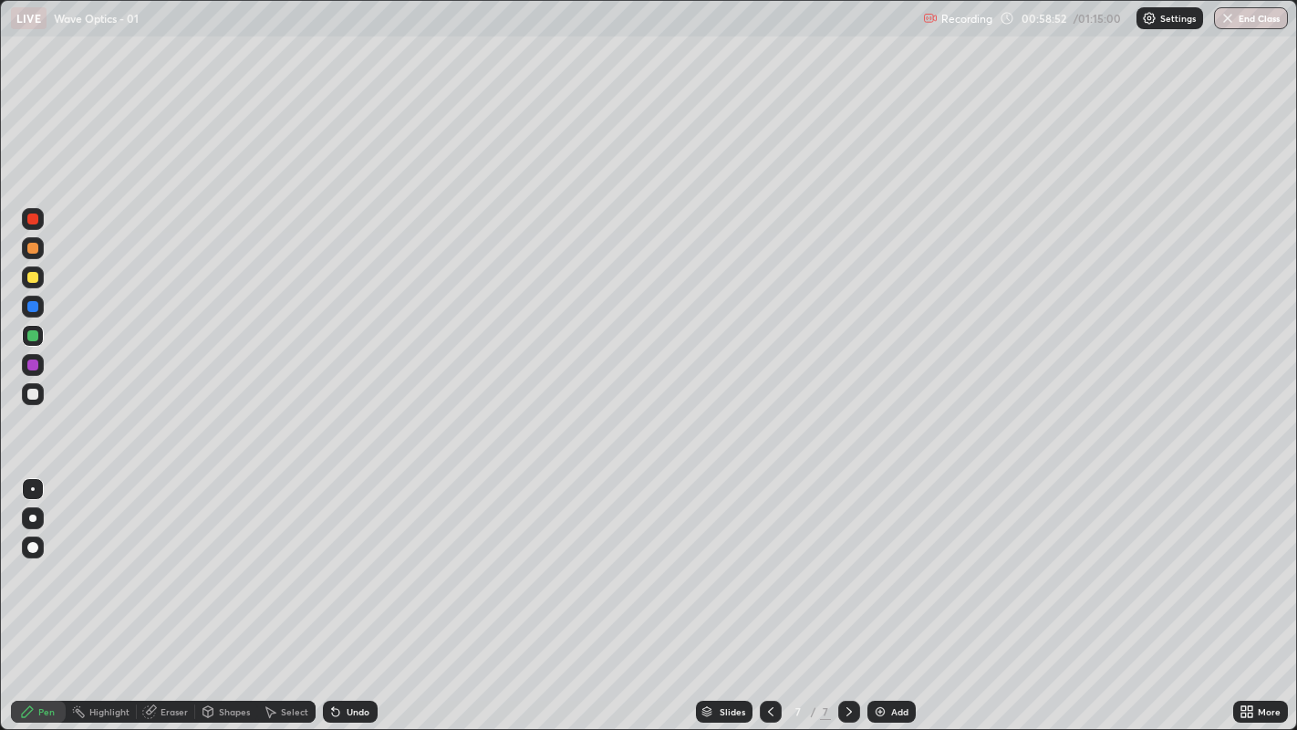
click at [350, 557] on div "Undo" at bounding box center [350, 712] width 55 height 22
click at [355, 557] on div "Undo" at bounding box center [358, 711] width 23 height 9
click at [361, 557] on div "Undo" at bounding box center [350, 712] width 55 height 22
click at [364, 557] on div "Undo" at bounding box center [350, 712] width 55 height 22
click at [342, 557] on div "Undo" at bounding box center [350, 712] width 55 height 22
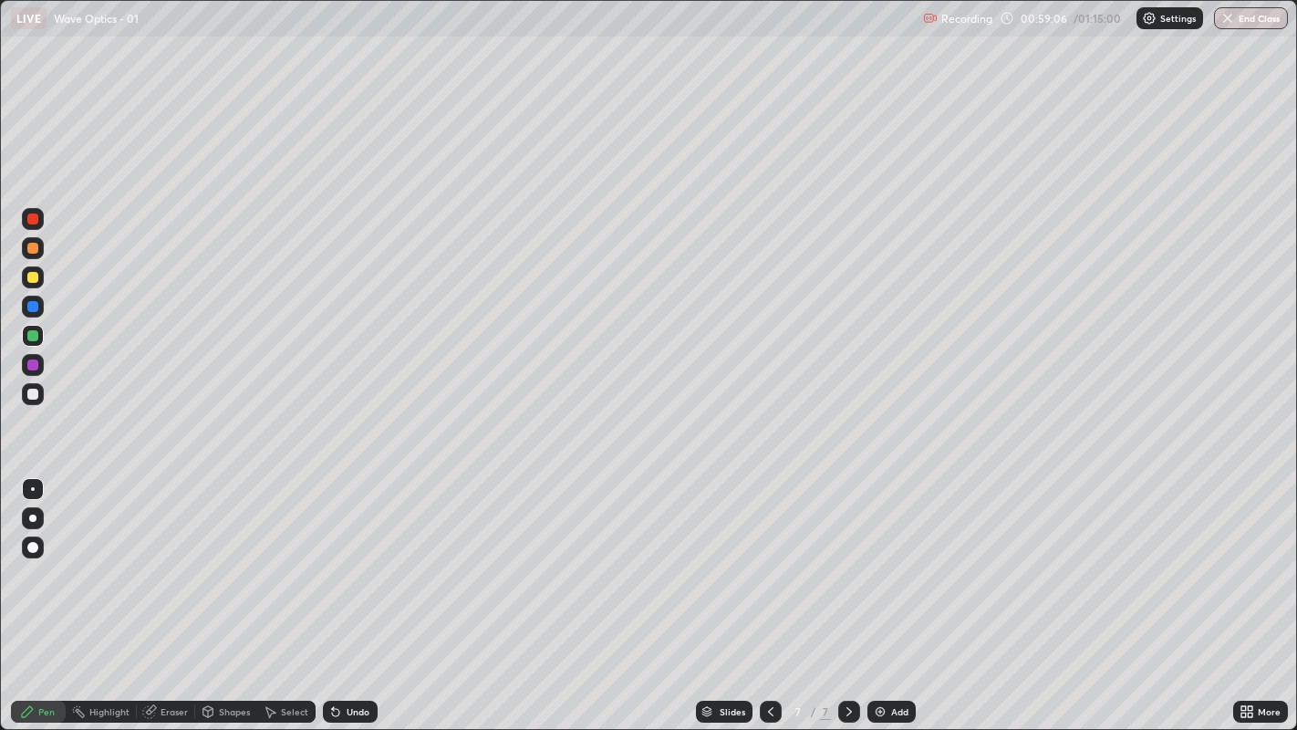
click at [332, 557] on icon at bounding box center [333, 708] width 2 height 2
click at [32, 397] on div at bounding box center [32, 394] width 11 height 11
click at [349, 557] on div "Undo" at bounding box center [358, 711] width 23 height 9
click at [29, 217] on div at bounding box center [32, 218] width 11 height 11
click at [351, 557] on div "Undo" at bounding box center [358, 711] width 23 height 9
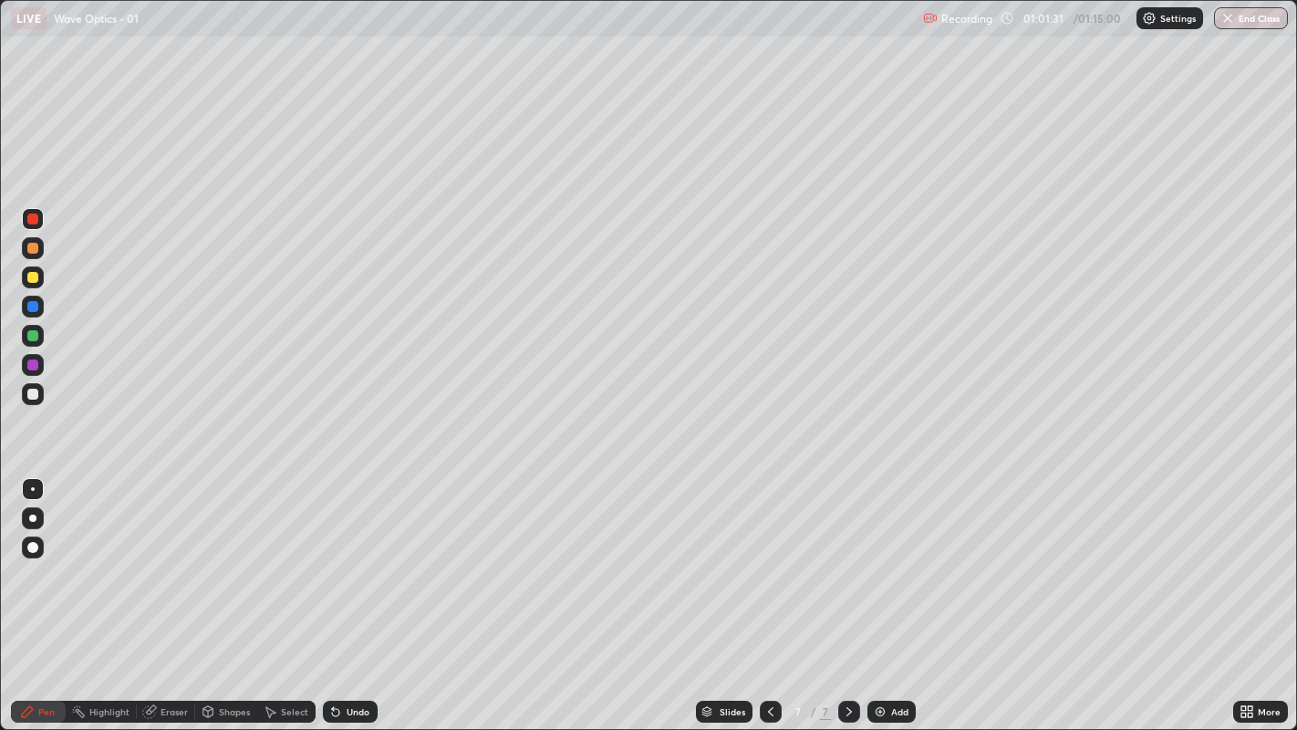
click at [30, 245] on div at bounding box center [32, 248] width 11 height 11
click at [347, 557] on div "Undo" at bounding box center [358, 711] width 23 height 9
click at [355, 557] on div "Undo" at bounding box center [358, 711] width 23 height 9
click at [353, 557] on div "Undo" at bounding box center [358, 711] width 23 height 9
click at [333, 557] on icon at bounding box center [335, 712] width 7 height 7
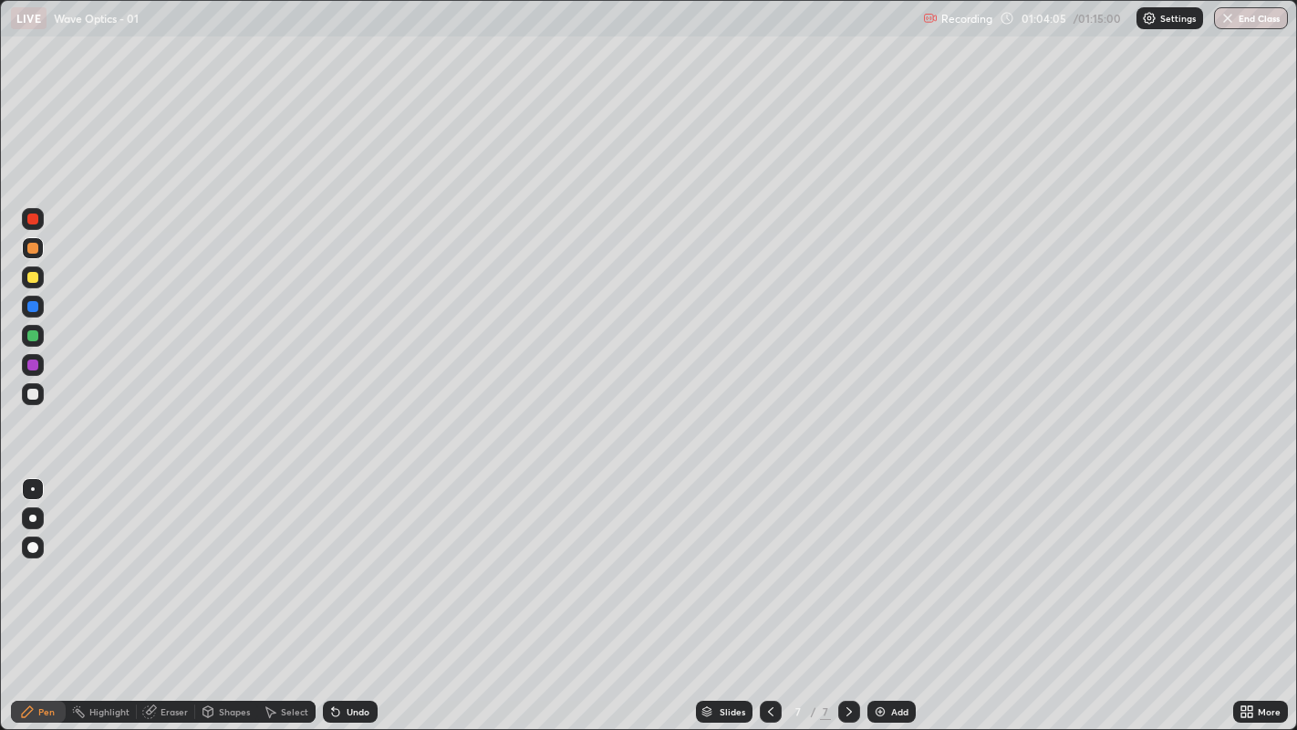
click at [332, 557] on icon at bounding box center [335, 712] width 7 height 7
click at [347, 557] on div "Undo" at bounding box center [358, 711] width 23 height 9
click at [31, 277] on div at bounding box center [32, 277] width 11 height 11
click at [35, 307] on div at bounding box center [32, 306] width 11 height 11
click at [347, 557] on div "Undo" at bounding box center [358, 711] width 23 height 9
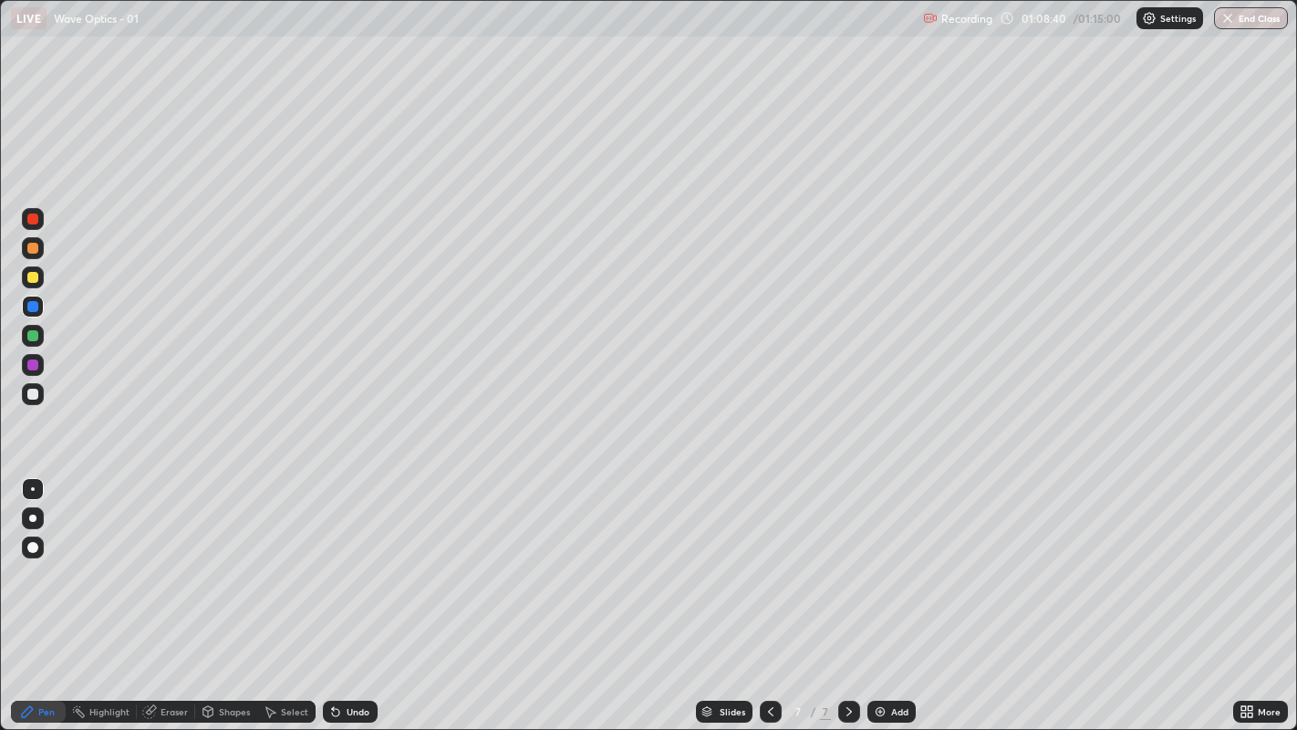
click at [332, 557] on icon at bounding box center [335, 712] width 7 height 7
click at [333, 557] on icon at bounding box center [335, 712] width 7 height 7
click at [344, 557] on div "Undo" at bounding box center [350, 712] width 55 height 22
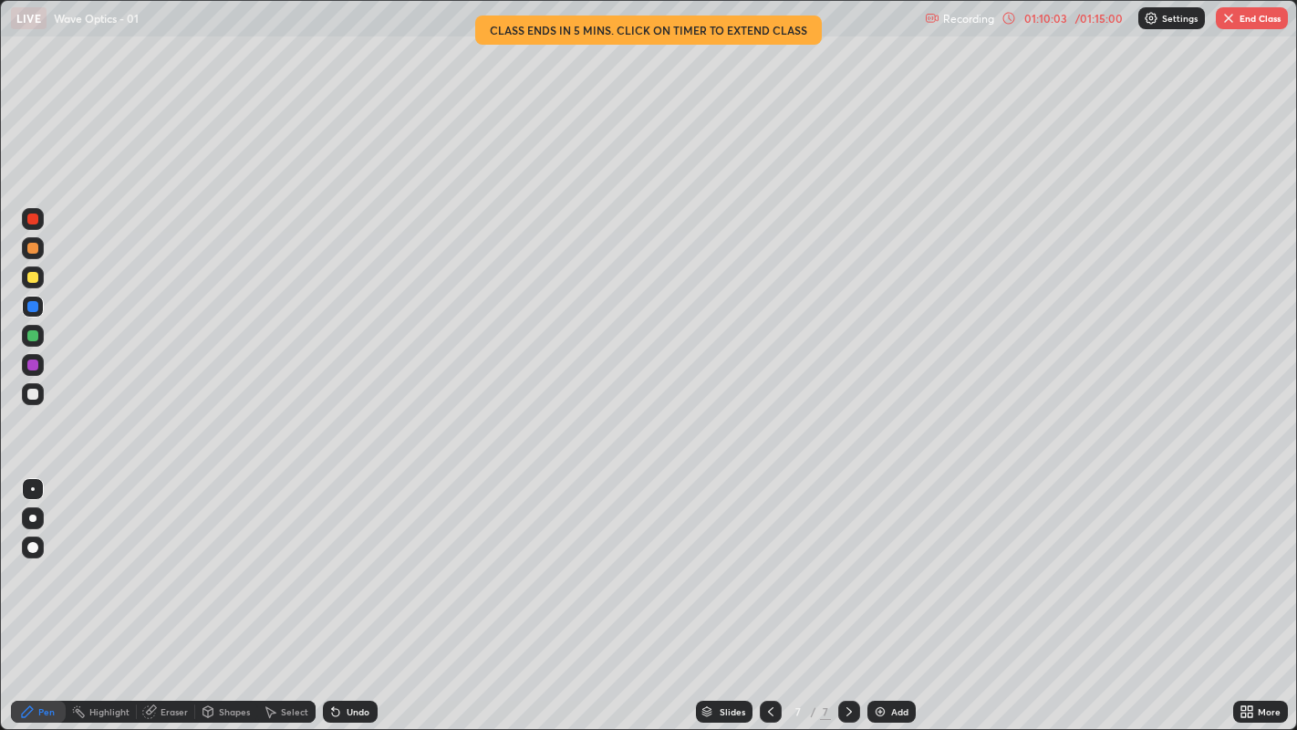
click at [768, 557] on icon at bounding box center [771, 711] width 15 height 15
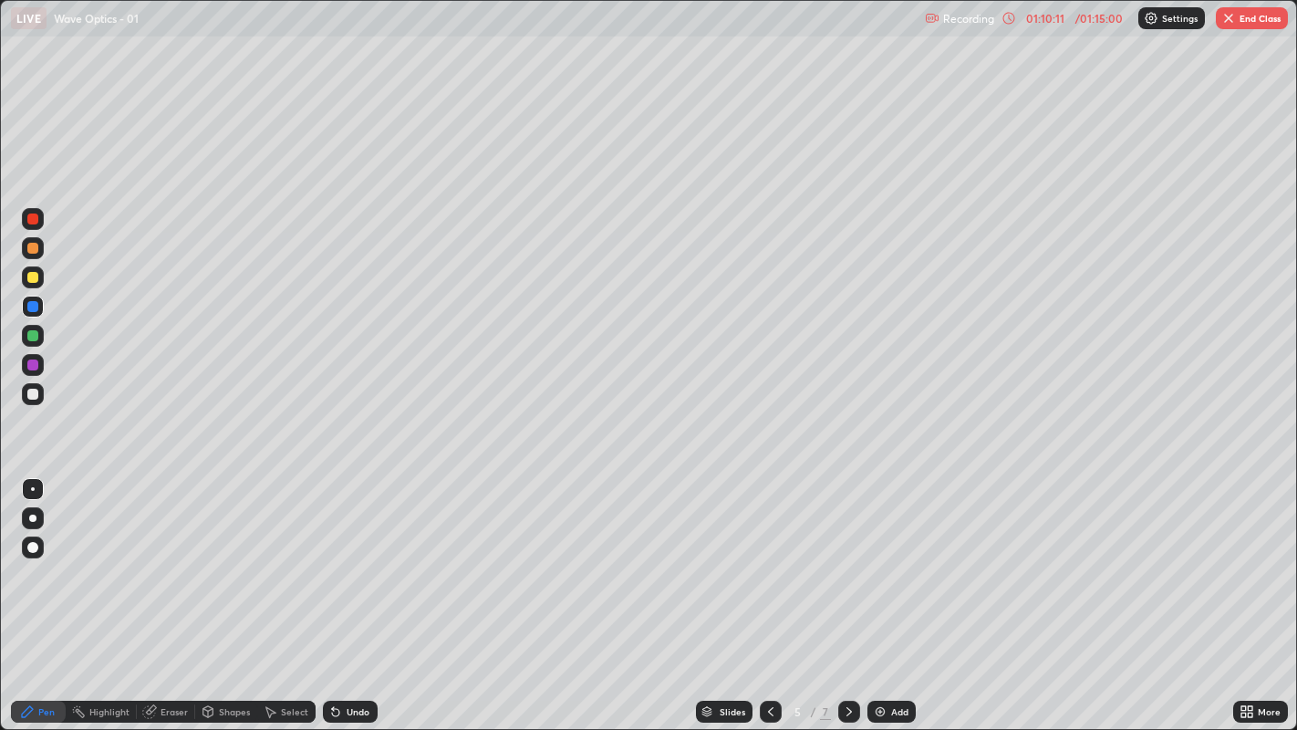
click at [769, 557] on icon at bounding box center [770, 711] width 5 height 9
click at [847, 557] on icon at bounding box center [849, 711] width 15 height 15
click at [845, 557] on icon at bounding box center [849, 711] width 15 height 15
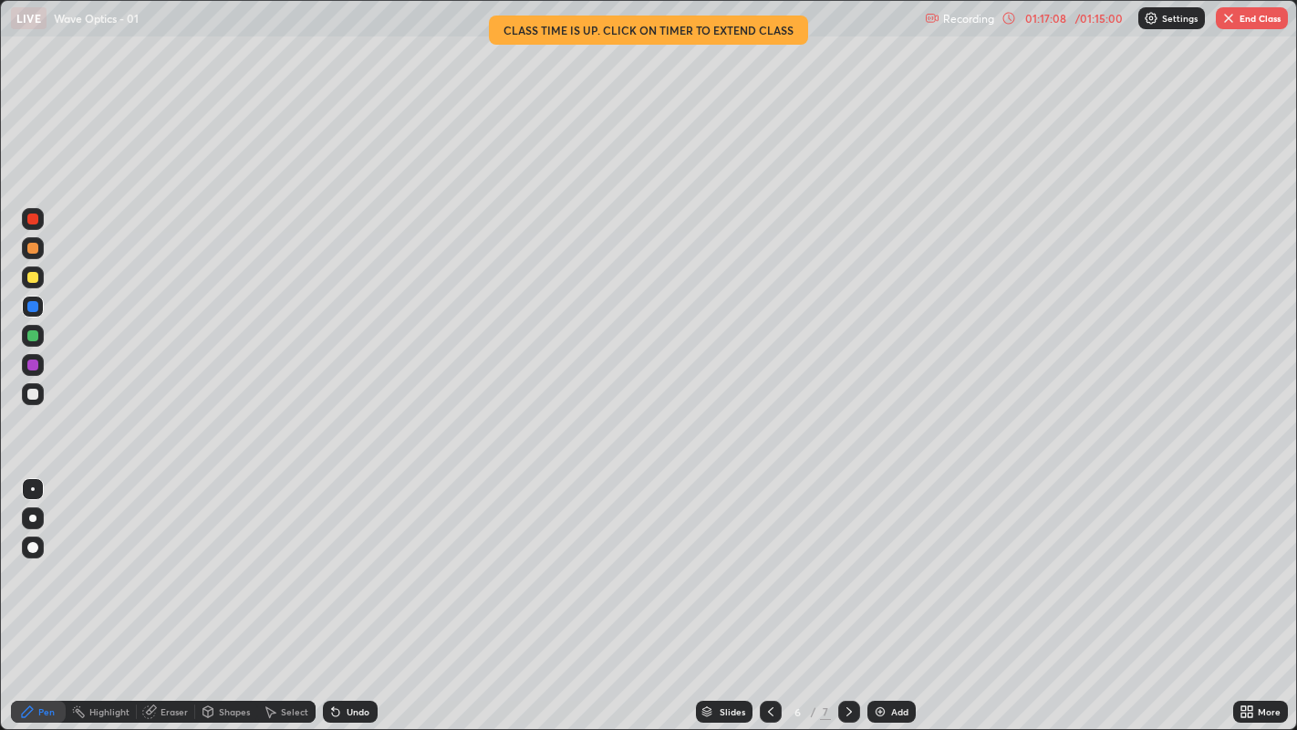
click at [846, 557] on icon at bounding box center [849, 711] width 15 height 15
click at [1255, 16] on button "End Class" at bounding box center [1252, 18] width 72 height 22
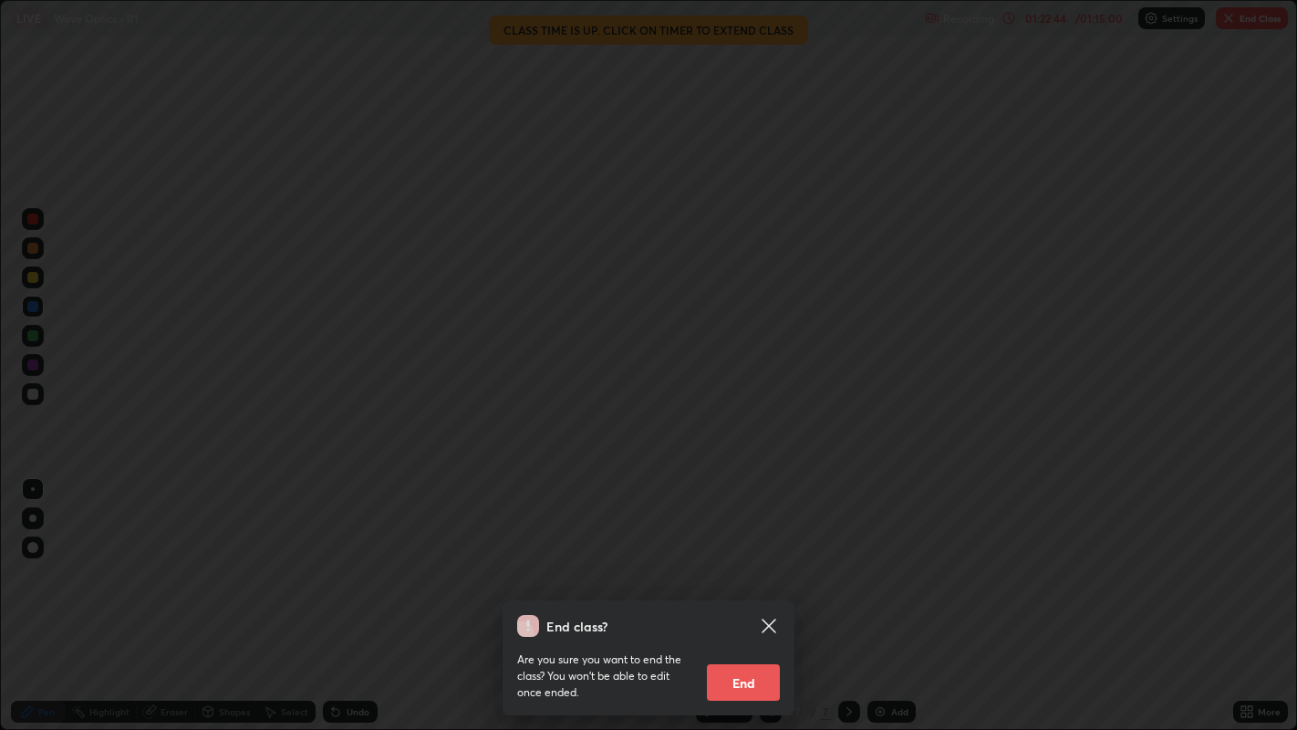
click at [977, 557] on div "End class? Are you sure you want to end the class? You won’t be able to edit on…" at bounding box center [648, 365] width 1297 height 730
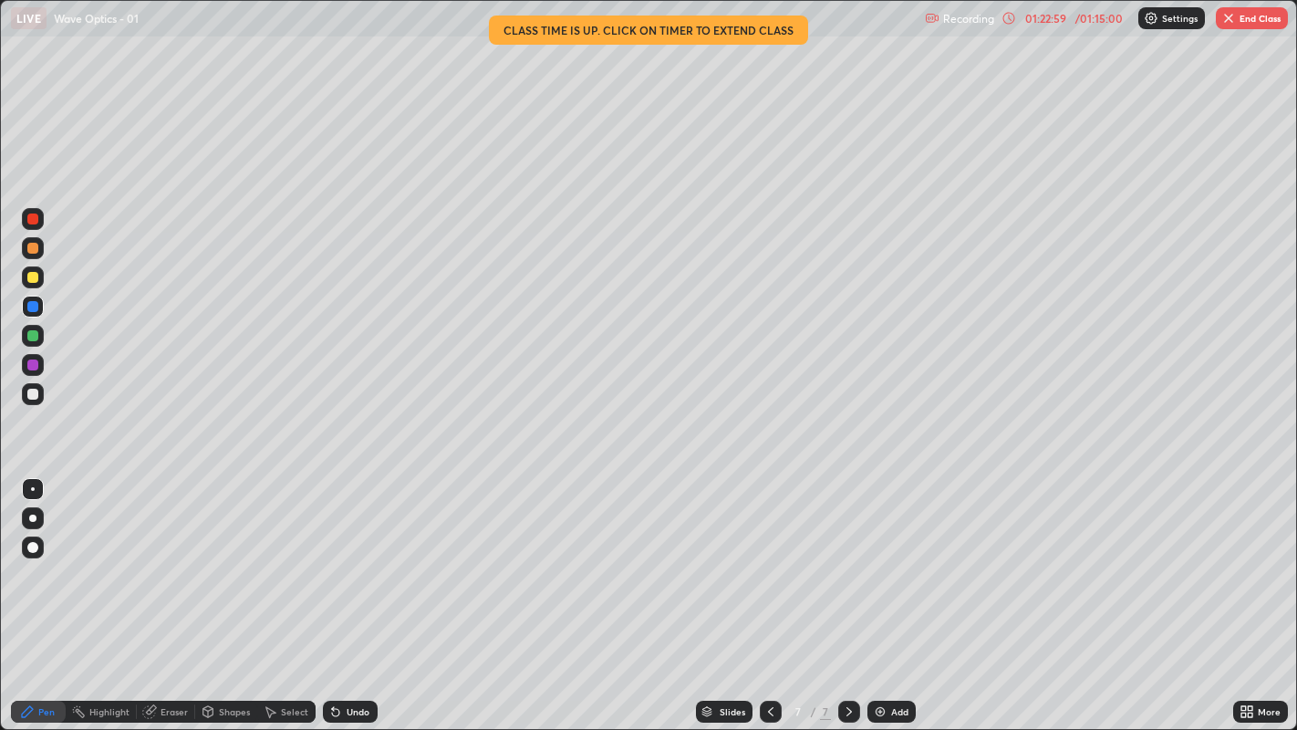
click at [1257, 13] on button "End Class" at bounding box center [1252, 18] width 72 height 22
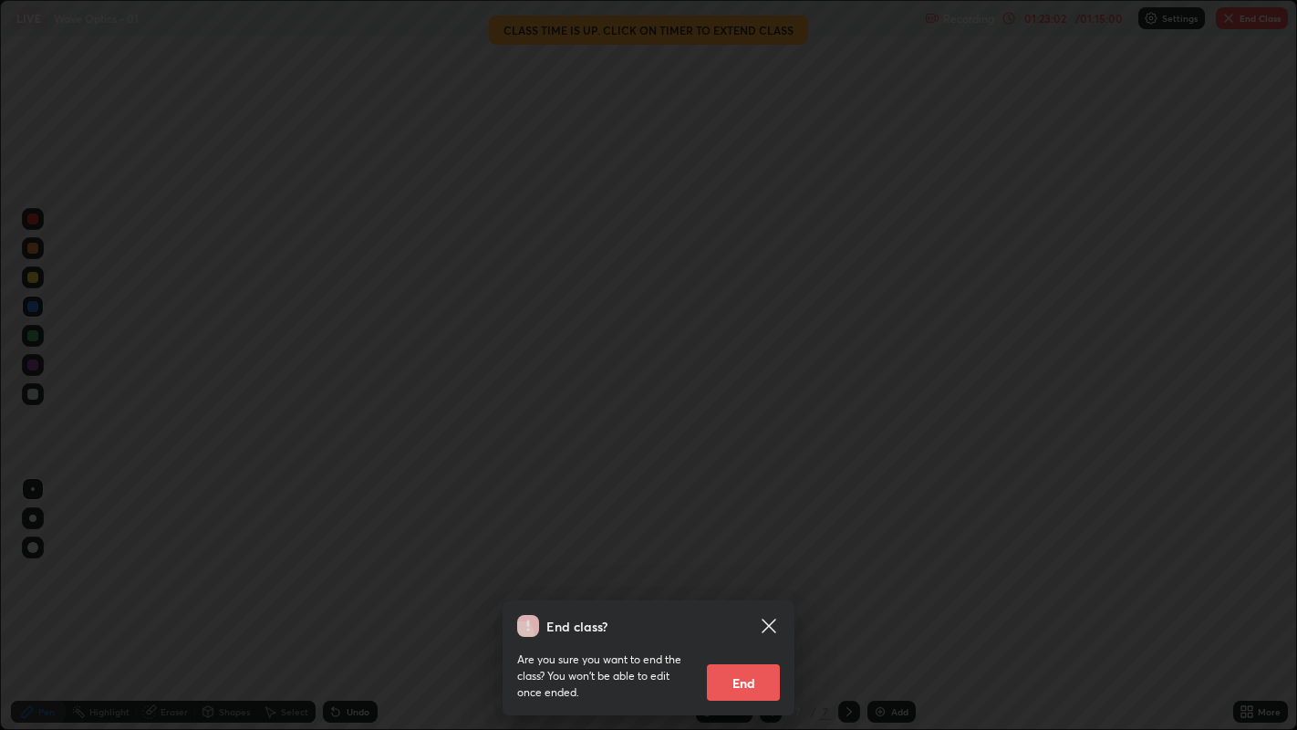
click at [741, 557] on button "End" at bounding box center [743, 682] width 73 height 36
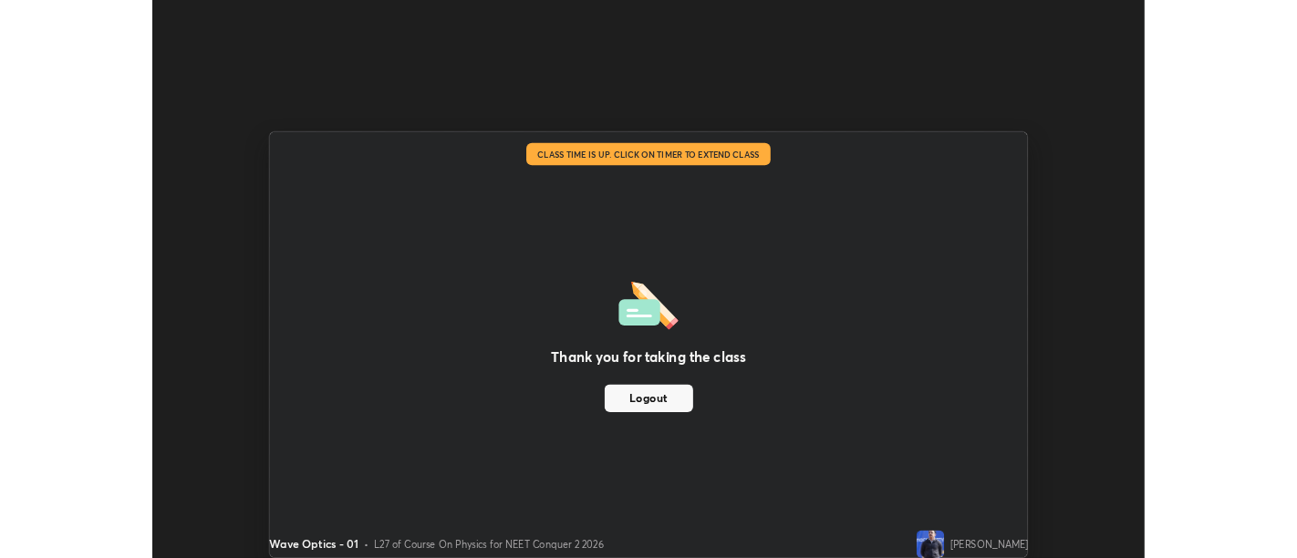
scroll to position [90679, 89940]
